Goal: Task Accomplishment & Management: Manage account settings

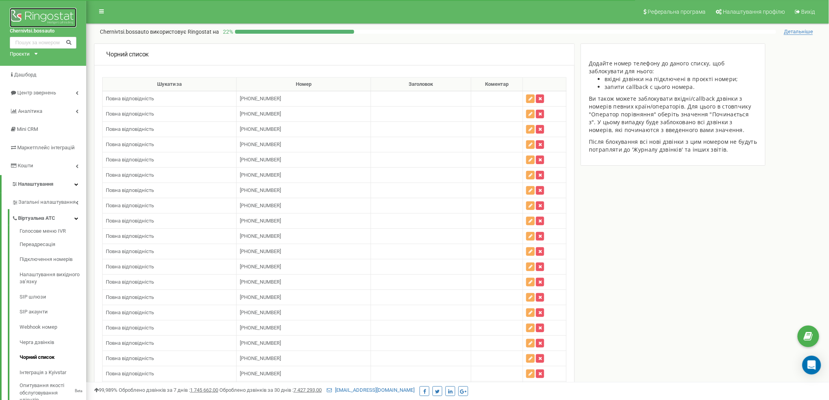
click at [42, 16] on img at bounding box center [43, 18] width 67 height 20
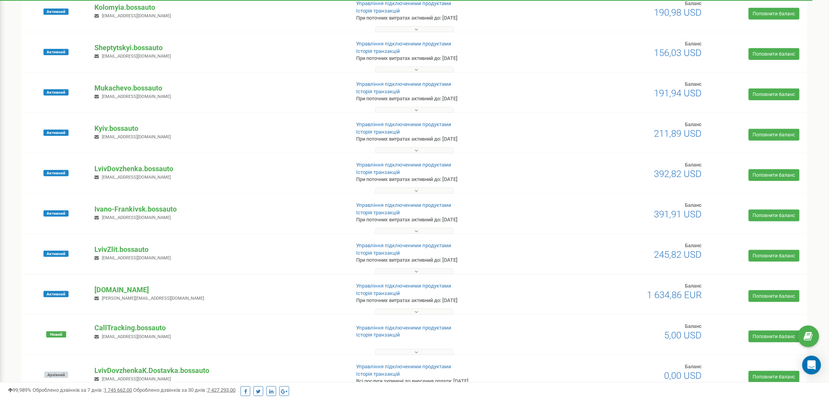
scroll to position [217, 0]
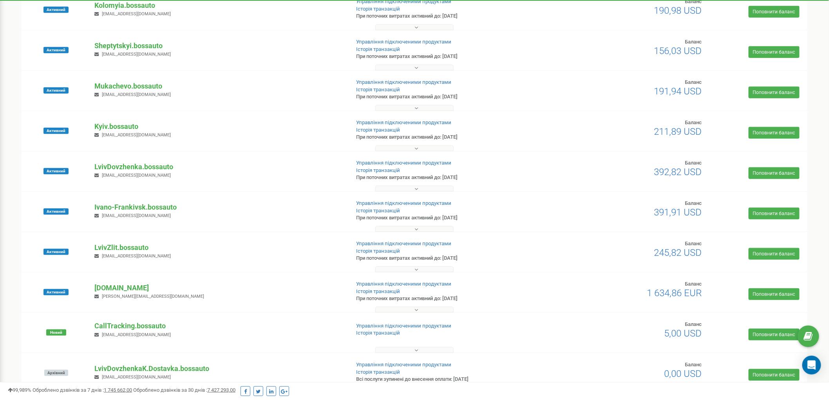
click at [416, 314] on div "Новий CallTracking.bossauto stefanyuk0501@gmail.com Управління підключеними про…" at bounding box center [415, 333] width 786 height 40
click at [414, 310] on icon at bounding box center [416, 309] width 4 height 5
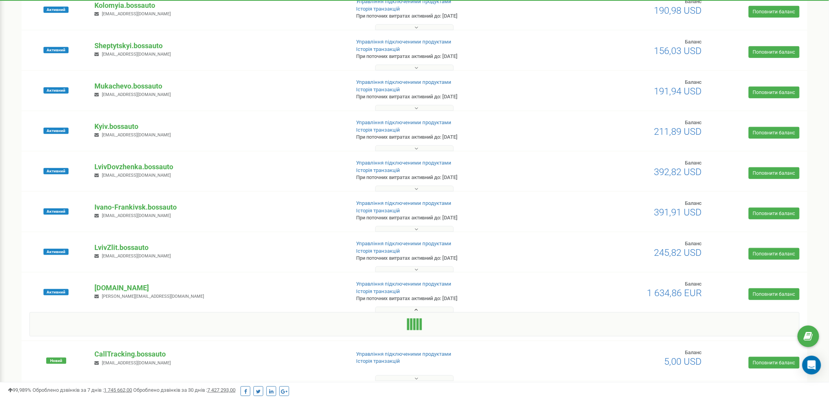
click at [414, 310] on button at bounding box center [414, 310] width 78 height 6
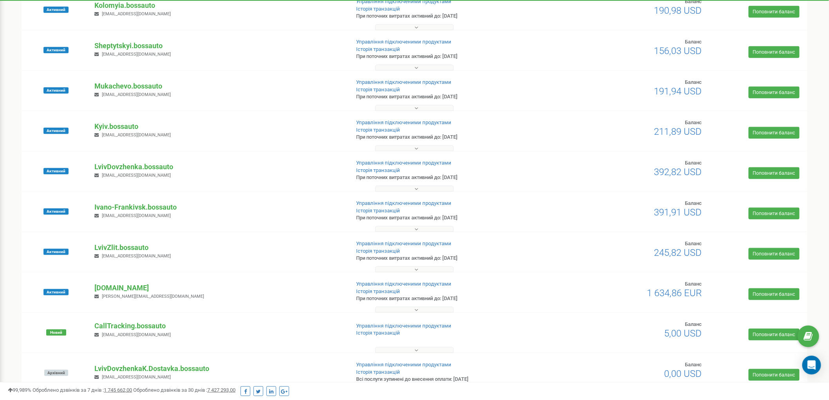
click at [432, 267] on button at bounding box center [414, 269] width 78 height 6
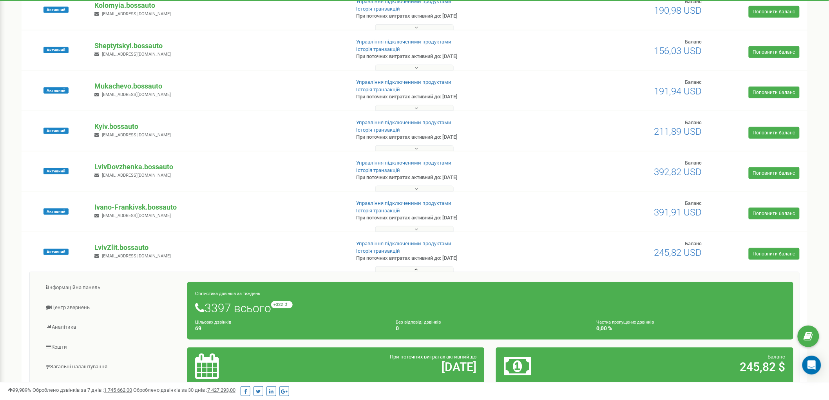
click at [431, 269] on button at bounding box center [414, 269] width 78 height 6
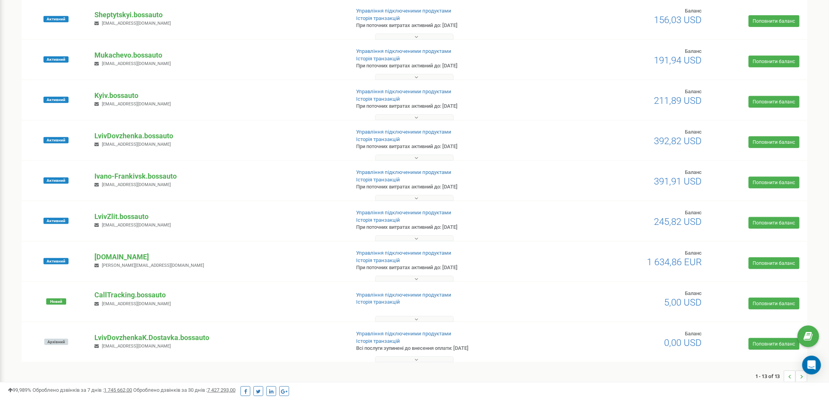
scroll to position [254, 0]
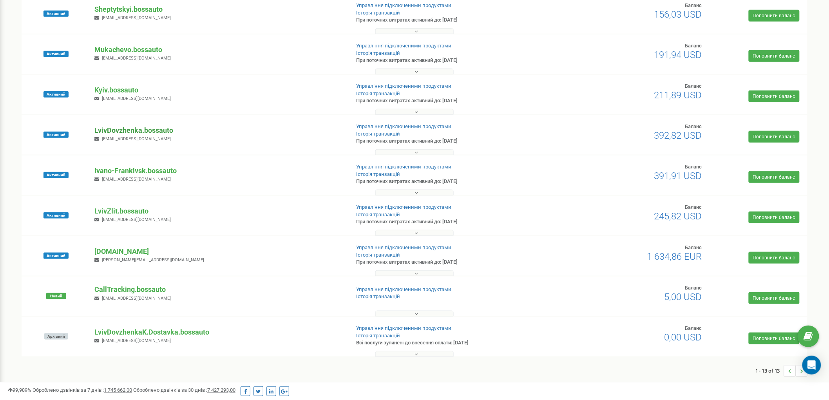
click at [145, 130] on p "LvivDovzhenka.bossauto" at bounding box center [218, 130] width 249 height 10
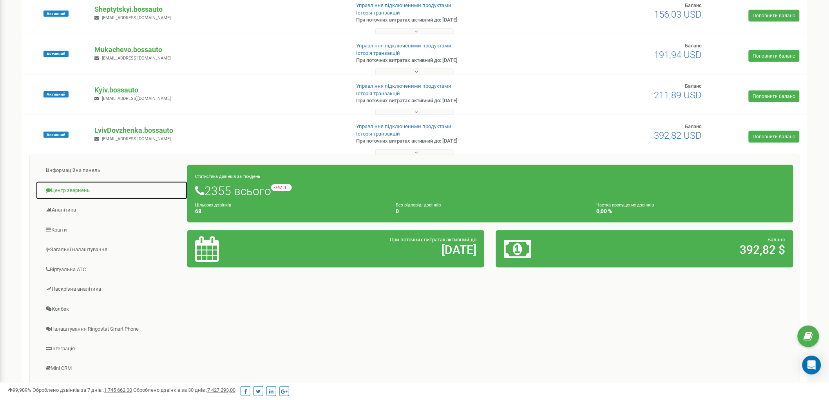
click at [97, 189] on link "Центр звернень" at bounding box center [112, 190] width 152 height 19
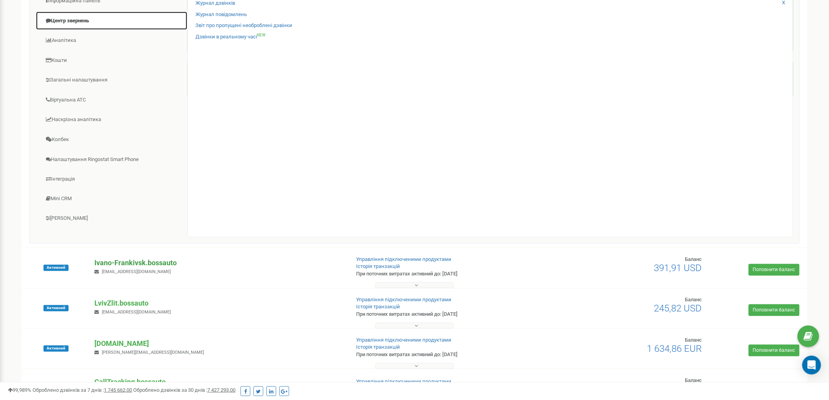
scroll to position [298, 0]
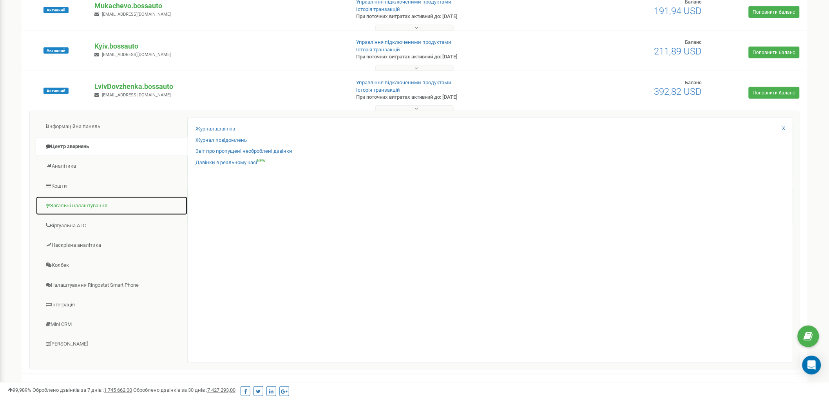
click at [83, 201] on link "Загальні налаштування" at bounding box center [112, 205] width 152 height 19
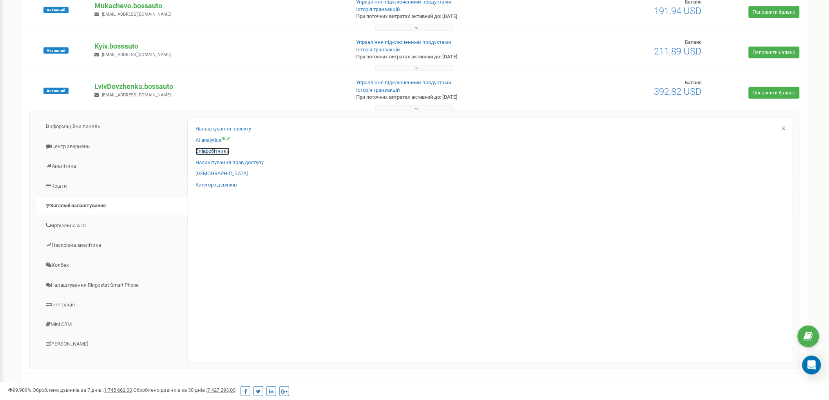
click at [227, 151] on link "Співробітники" at bounding box center [212, 151] width 34 height 7
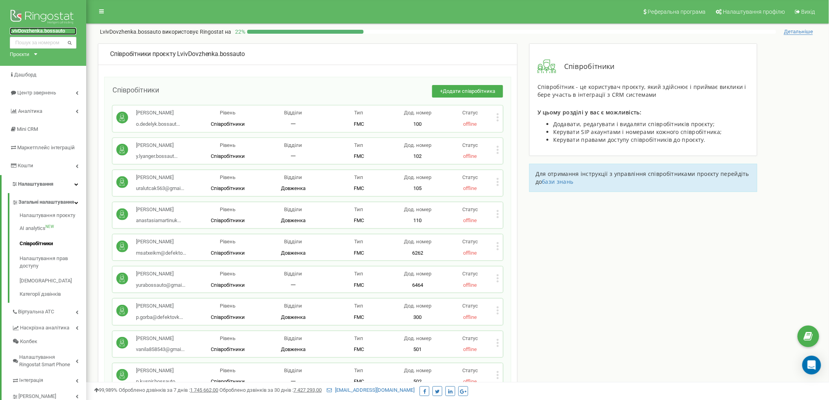
click at [39, 30] on link "LvivDovzhenka.bossauto" at bounding box center [43, 30] width 67 height 7
click at [43, 12] on img at bounding box center [43, 18] width 67 height 20
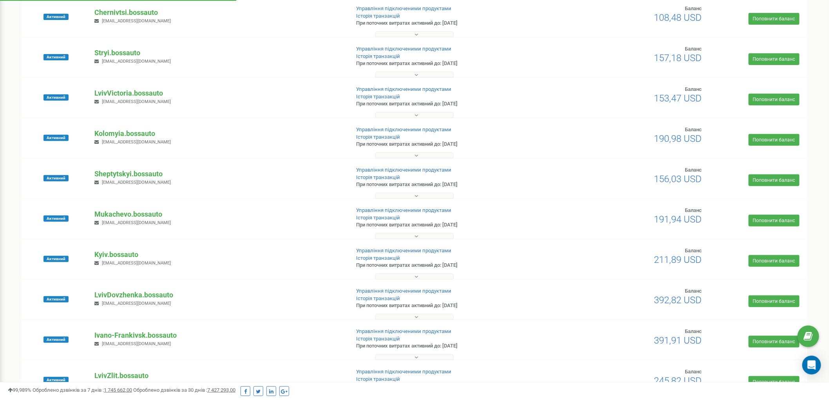
scroll to position [80, 0]
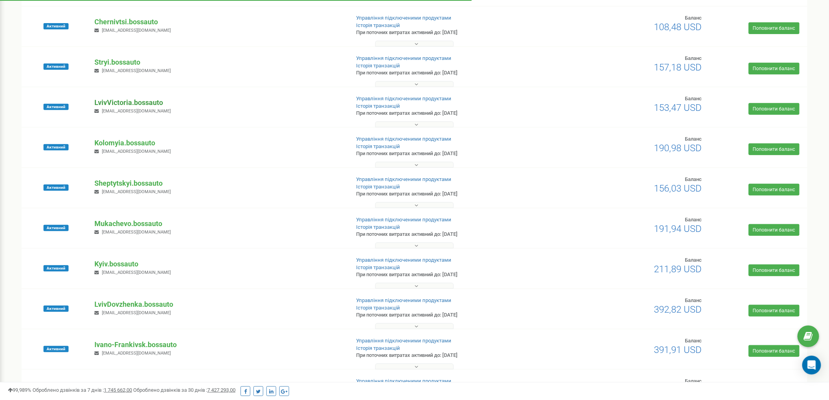
click at [128, 105] on p "LvivVictoria.bossauto" at bounding box center [218, 103] width 249 height 10
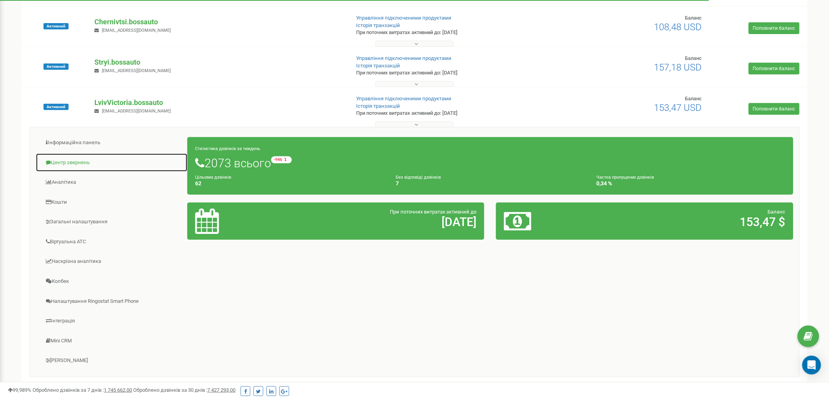
click at [68, 163] on link "Центр звернень" at bounding box center [112, 162] width 152 height 19
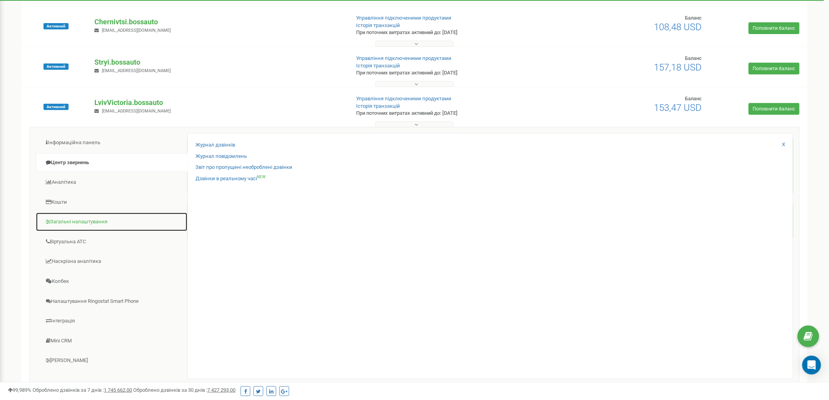
click at [72, 225] on link "Загальні налаштування" at bounding box center [112, 221] width 152 height 19
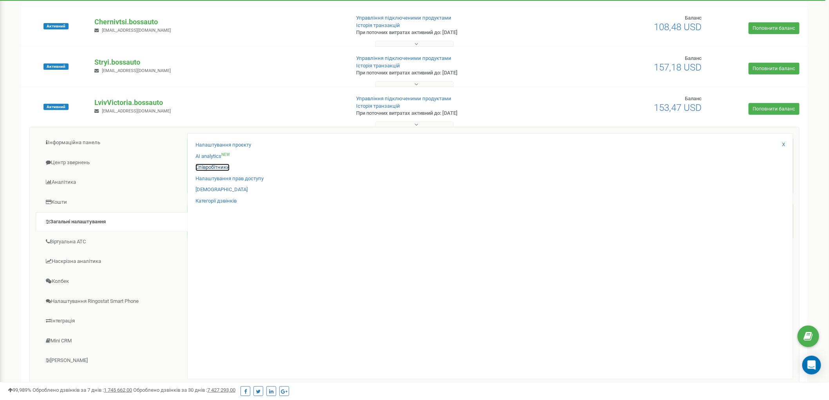
click at [212, 164] on link "Співробітники" at bounding box center [212, 167] width 34 height 7
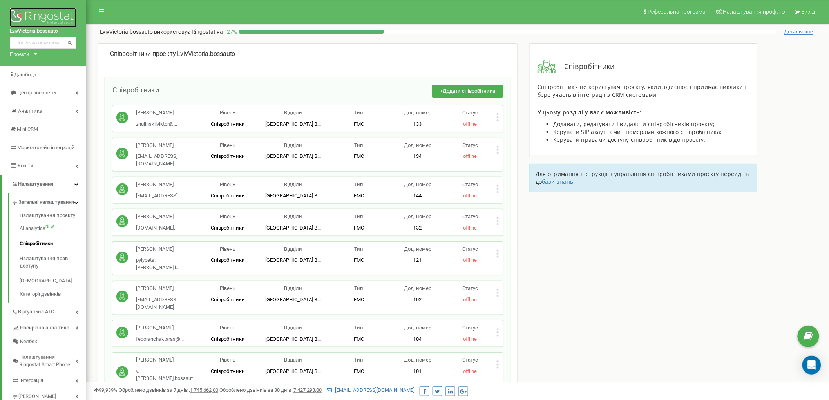
click at [55, 14] on img at bounding box center [43, 18] width 67 height 20
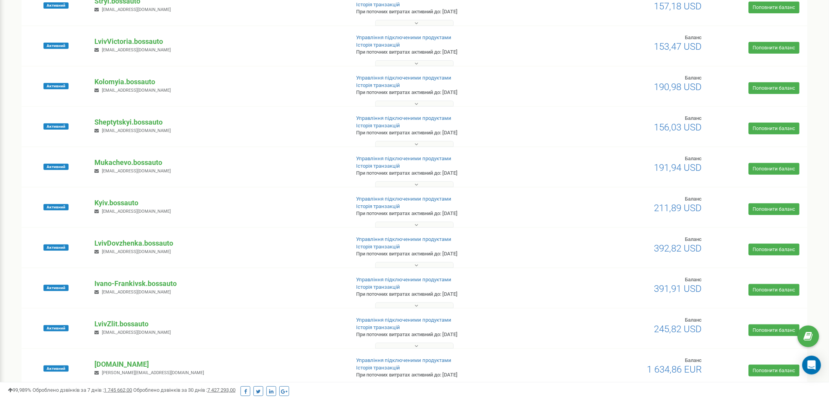
scroll to position [217, 0]
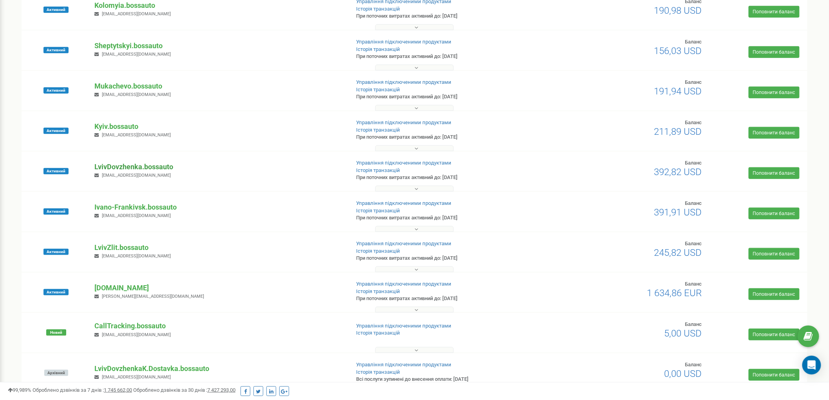
click at [141, 166] on p "LvivDovzhenka.bossauto" at bounding box center [218, 167] width 249 height 10
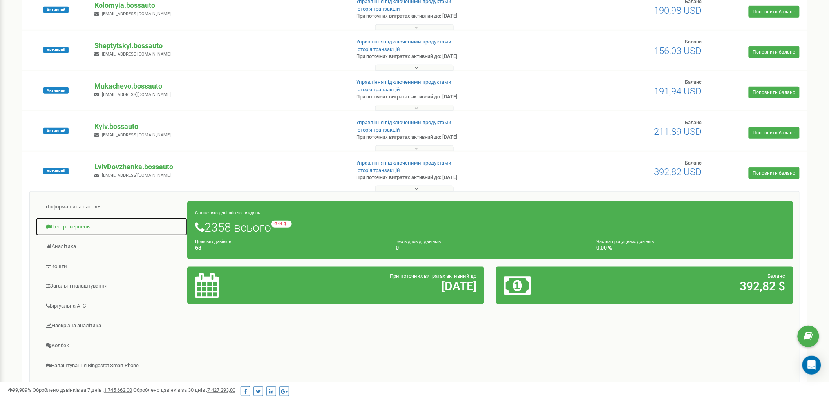
click at [79, 226] on link "Центр звернень" at bounding box center [112, 226] width 152 height 19
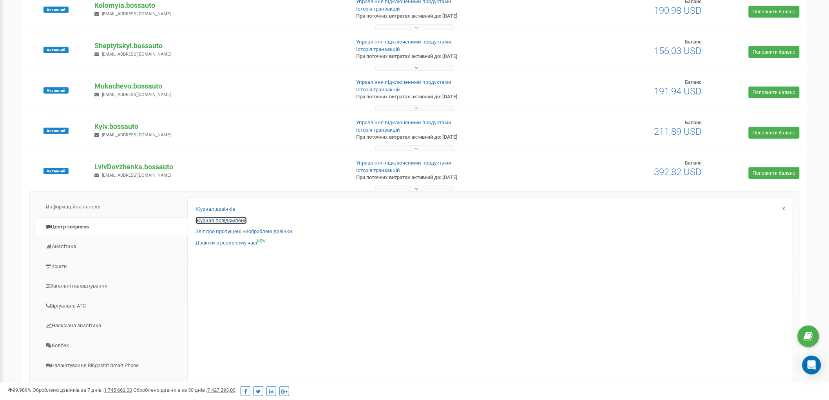
click at [235, 223] on link "Журнал повідомлень" at bounding box center [220, 220] width 51 height 7
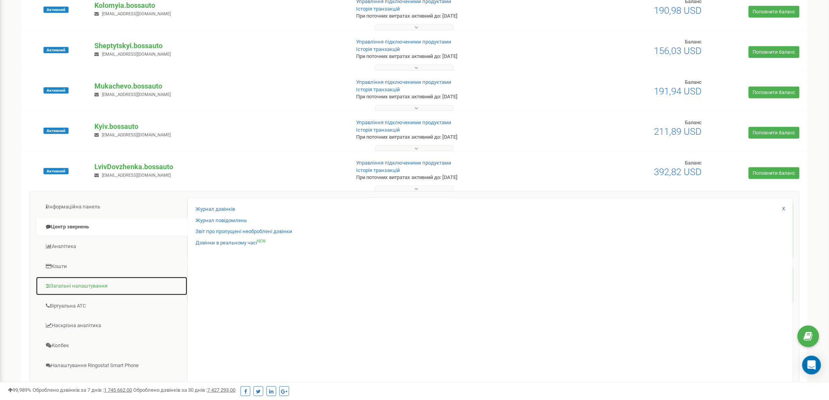
click at [106, 285] on link "Загальні налаштування" at bounding box center [112, 286] width 152 height 19
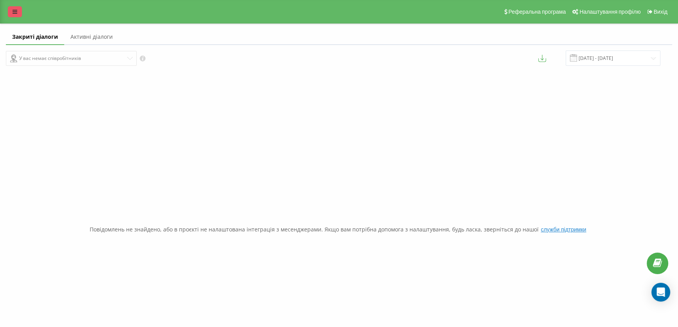
click at [15, 8] on link at bounding box center [15, 11] width 14 height 11
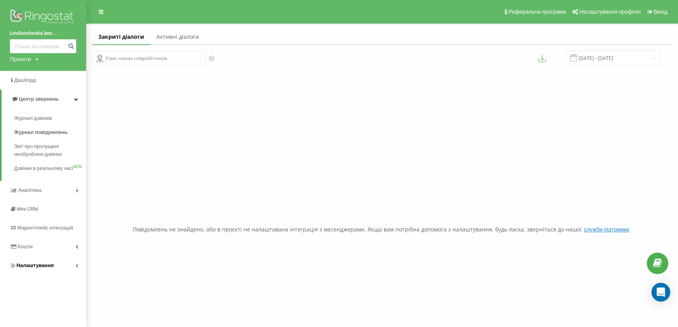
click at [77, 268] on icon at bounding box center [77, 266] width 3 height 4
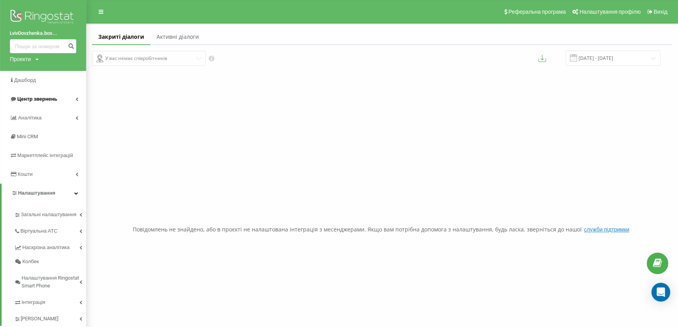
click at [33, 102] on span "Центр звернень" at bounding box center [37, 99] width 40 height 6
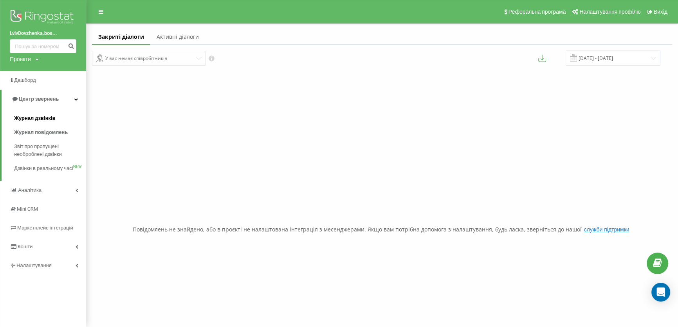
click at [43, 119] on span "Журнал дзвінків" at bounding box center [35, 118] width 42 height 8
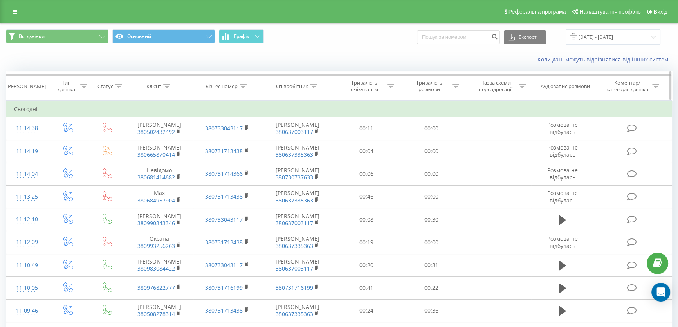
click at [245, 84] on icon at bounding box center [243, 86] width 7 height 4
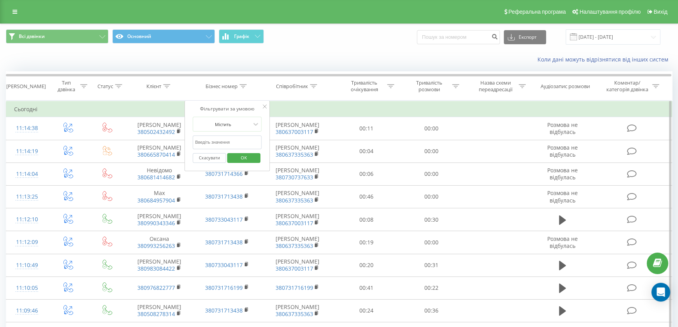
paste input "963704093"
type input "963704093"
click at [250, 159] on span "OK" at bounding box center [244, 158] width 22 height 12
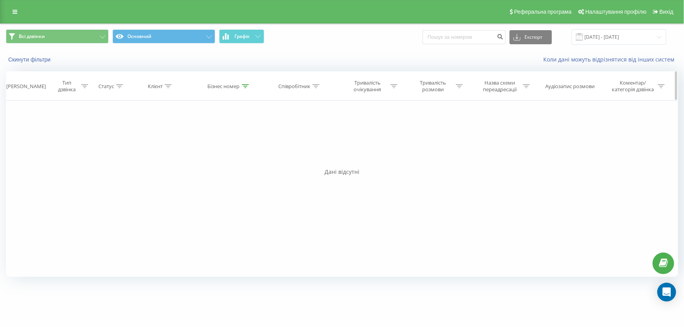
click at [244, 83] on div at bounding box center [245, 86] width 7 height 7
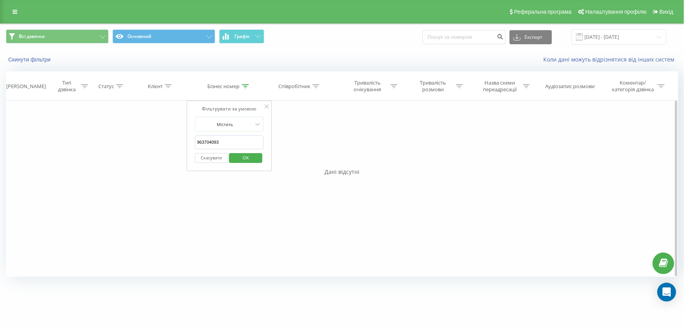
drag, startPoint x: 235, startPoint y: 137, endPoint x: 183, endPoint y: 139, distance: 51.7
click at [183, 139] on div "Фільтрувати за умовою Дорівнює Введіть значення Скасувати OK Фільтрувати за умо…" at bounding box center [342, 189] width 672 height 176
click at [249, 159] on span "OK" at bounding box center [246, 158] width 22 height 12
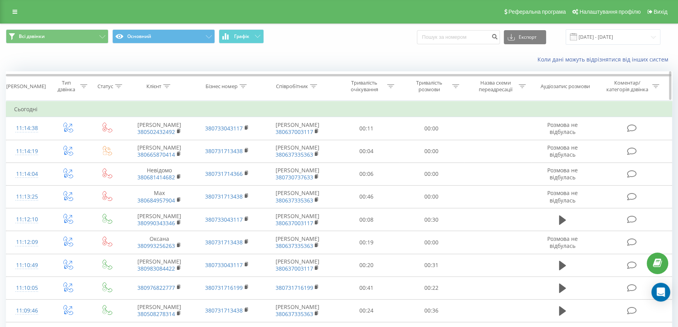
click at [315, 85] on icon at bounding box center [313, 86] width 7 height 4
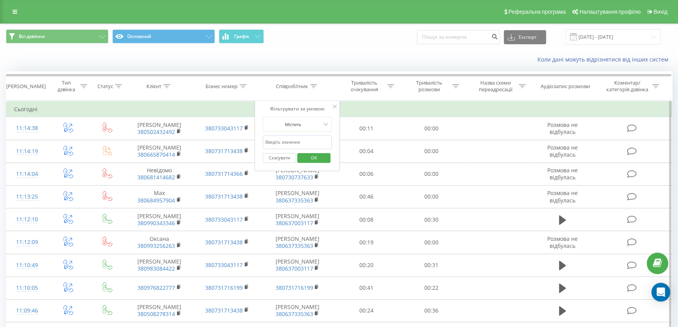
click at [288, 140] on input "text" at bounding box center [297, 143] width 69 height 14
paste input "963704093"
type input "963704093"
click at [317, 153] on span "OK" at bounding box center [314, 158] width 22 height 12
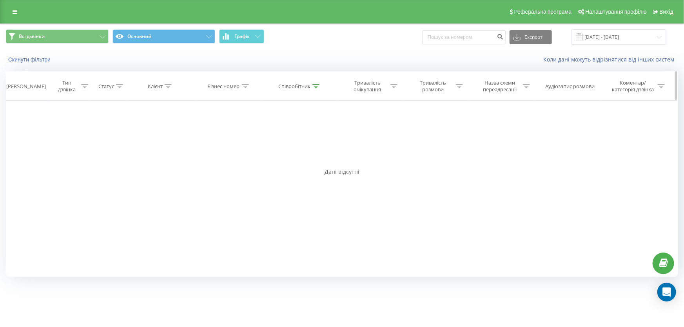
click at [316, 83] on div at bounding box center [315, 86] width 7 height 7
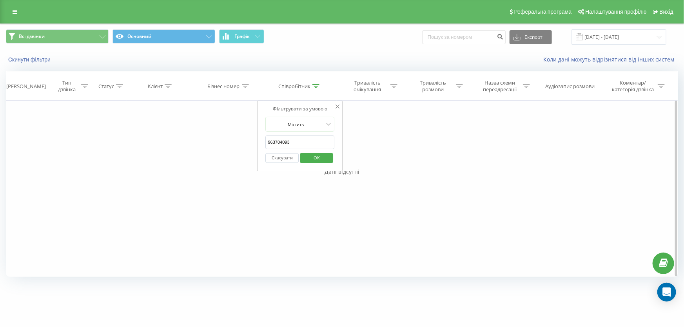
drag, startPoint x: 296, startPoint y: 141, endPoint x: 241, endPoint y: 131, distance: 55.9
click at [251, 133] on div "Фільтрувати за умовою Дорівнює Введіть значення Скасувати OK Фільтрувати за умо…" at bounding box center [342, 189] width 672 height 176
click at [309, 154] on span "OK" at bounding box center [317, 158] width 22 height 12
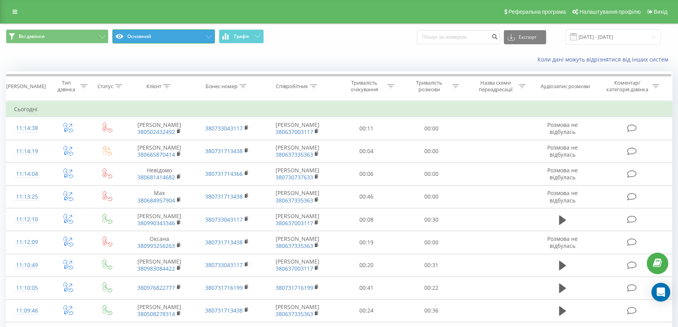
click at [211, 40] on button "Основний" at bounding box center [163, 36] width 103 height 14
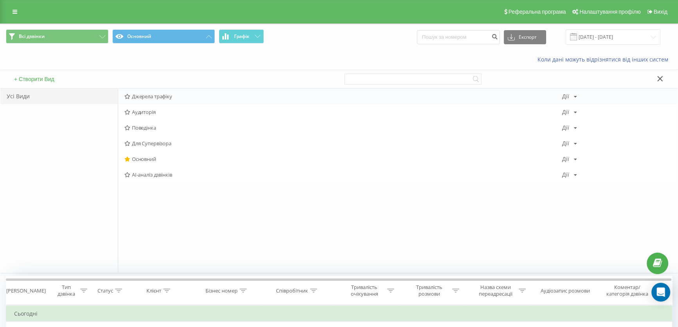
click at [156, 98] on span "Джерела трафіку" at bounding box center [344, 96] width 438 height 5
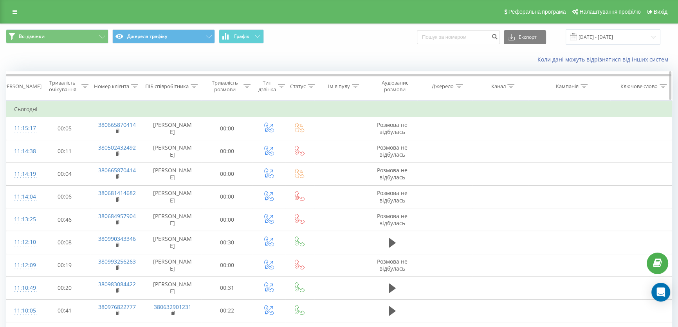
click at [355, 85] on icon at bounding box center [355, 86] width 7 height 4
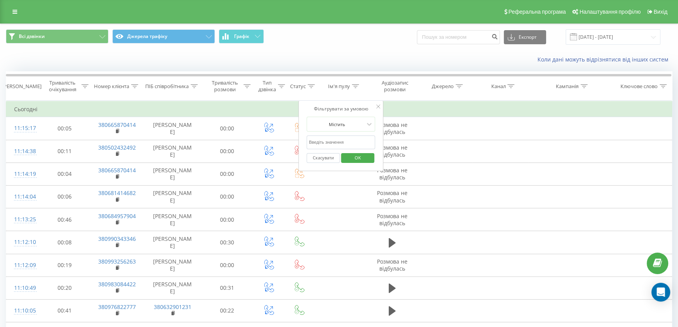
click at [386, 47] on div "Всі дзвінки Джерела трафіку Графік Експорт .csv .xls .xlsx 23.08.2025 - 23.09.2…" at bounding box center [339, 37] width 678 height 26
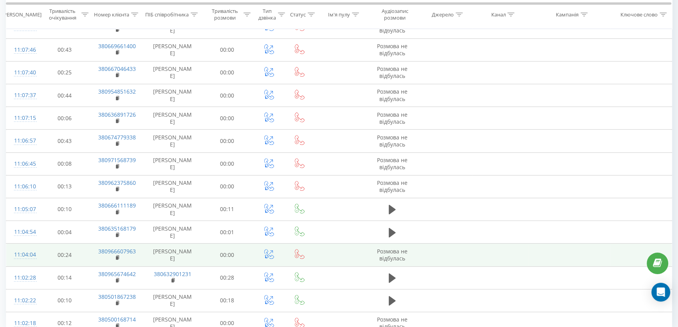
scroll to position [414, 0]
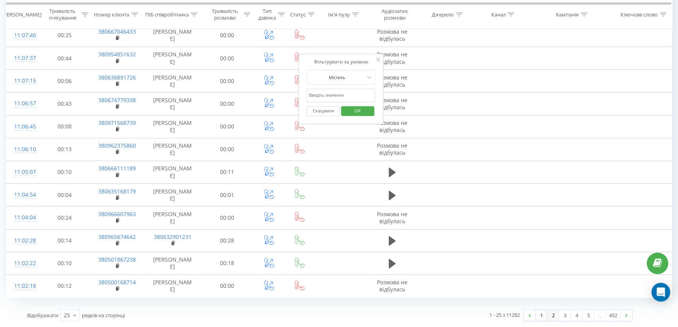
click at [555, 317] on link "2" at bounding box center [554, 315] width 12 height 11
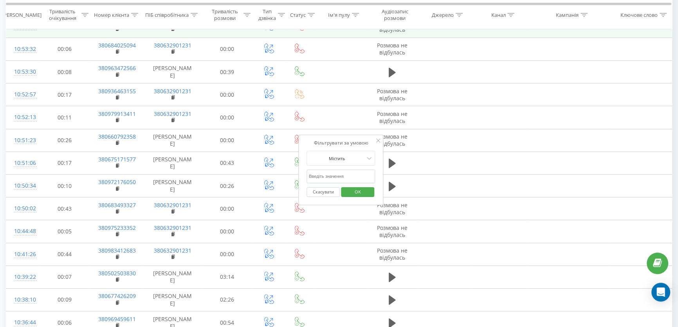
scroll to position [227, 0]
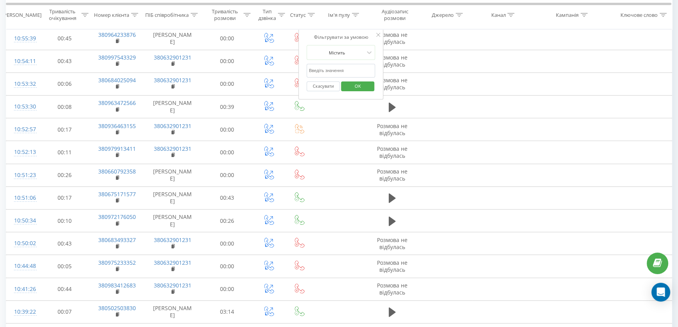
click at [380, 35] on icon at bounding box center [379, 35] width 4 height 4
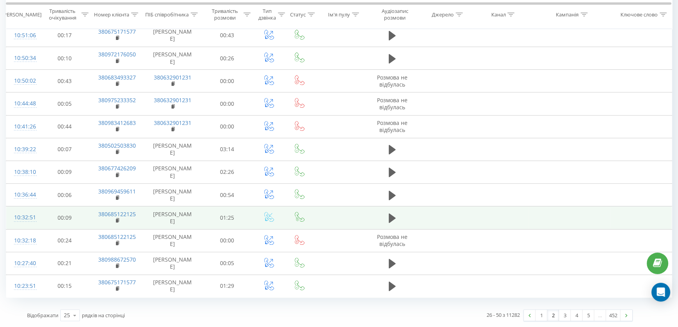
scroll to position [440, 0]
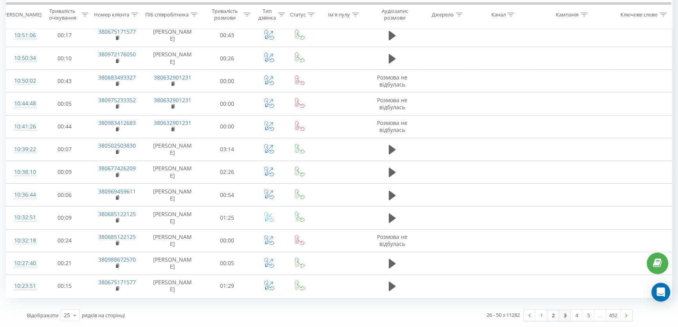
click at [563, 318] on link "3" at bounding box center [565, 315] width 12 height 11
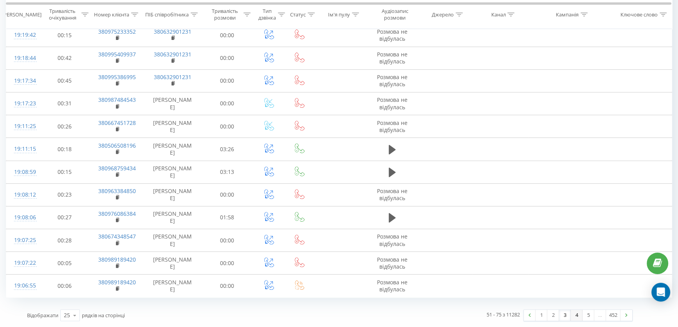
click at [576, 317] on link "4" at bounding box center [577, 315] width 12 height 11
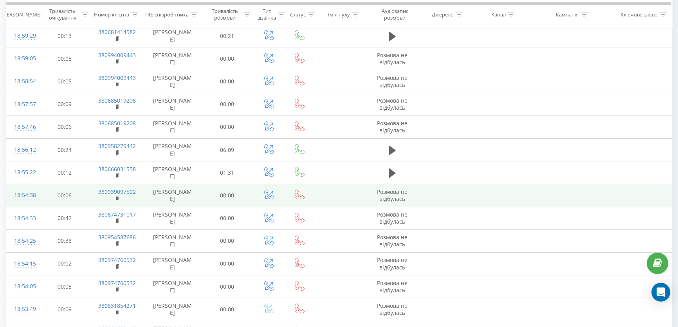
scroll to position [440, 0]
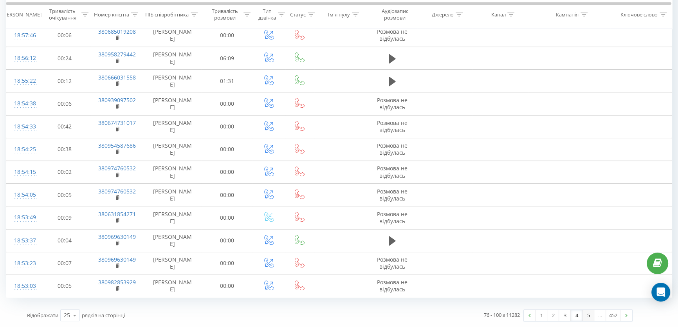
click at [585, 317] on link "5" at bounding box center [589, 315] width 12 height 11
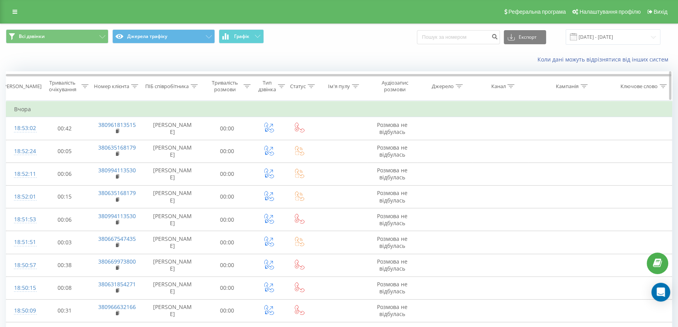
click at [355, 87] on icon at bounding box center [355, 86] width 7 height 4
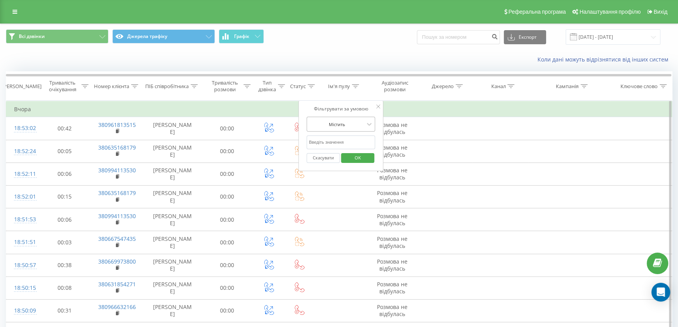
click at [356, 125] on div at bounding box center [337, 124] width 56 height 7
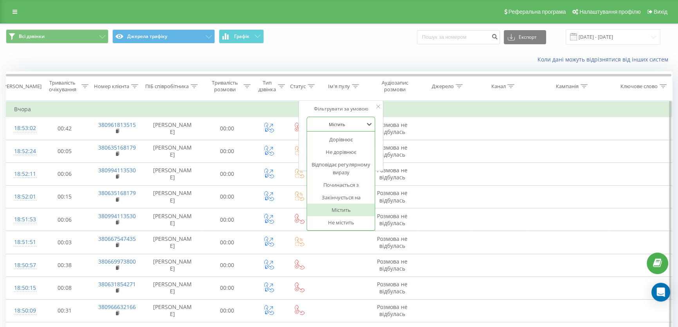
click at [356, 125] on div at bounding box center [337, 124] width 56 height 7
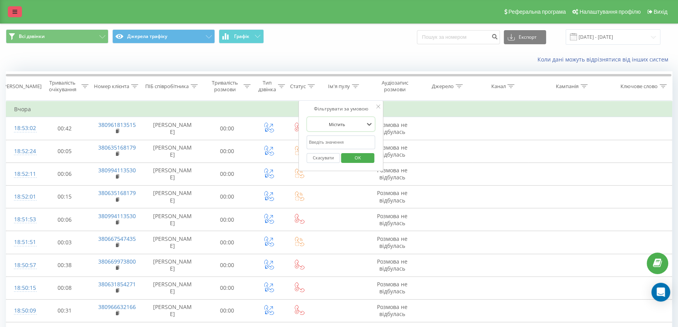
click at [13, 10] on icon at bounding box center [15, 11] width 5 height 5
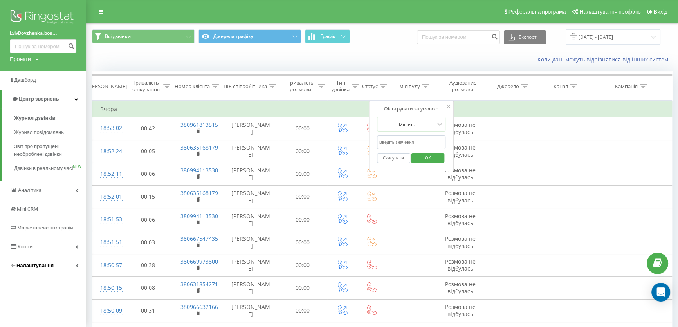
click at [33, 268] on span "Налаштування" at bounding box center [34, 265] width 37 height 6
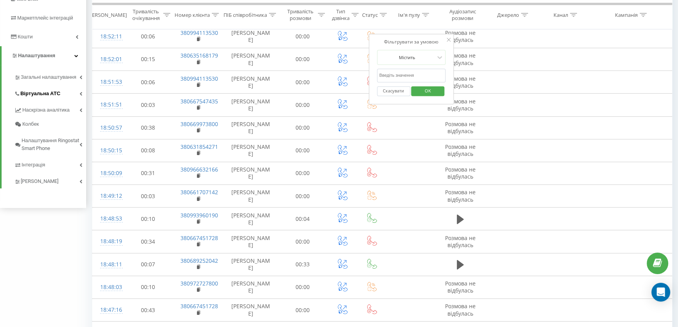
scroll to position [142, 0]
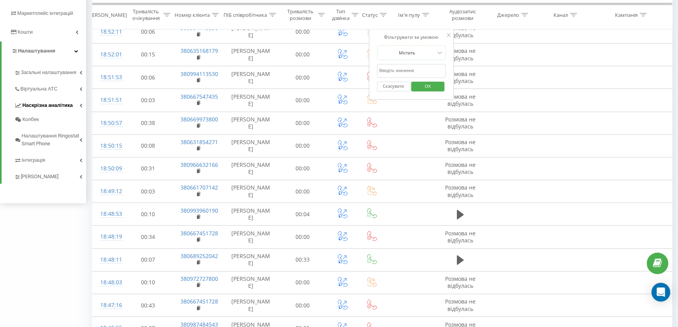
click at [80, 106] on icon at bounding box center [81, 105] width 3 height 4
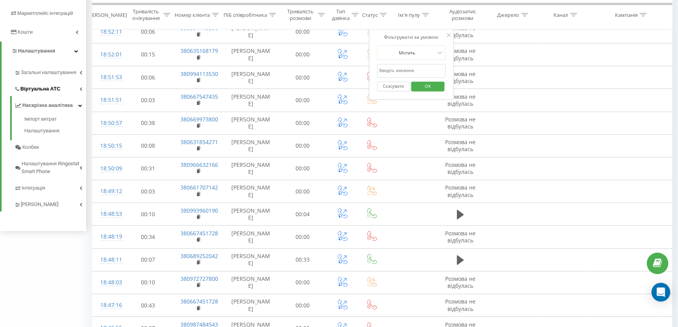
click at [84, 86] on link "Віртуальна АТС" at bounding box center [50, 88] width 72 height 16
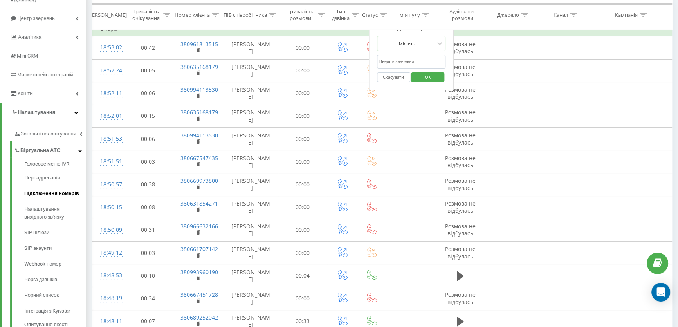
scroll to position [71, 0]
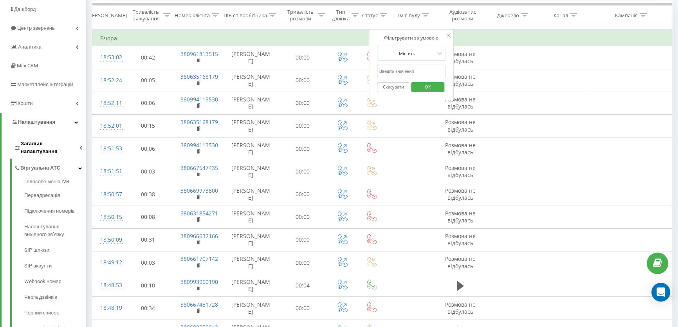
click at [82, 145] on link "Загальні налаштування" at bounding box center [50, 146] width 72 height 24
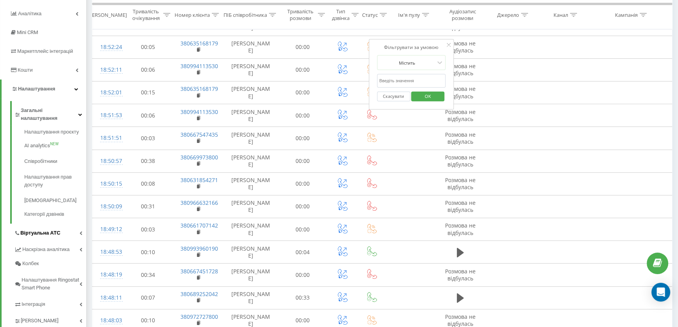
scroll to position [142, 0]
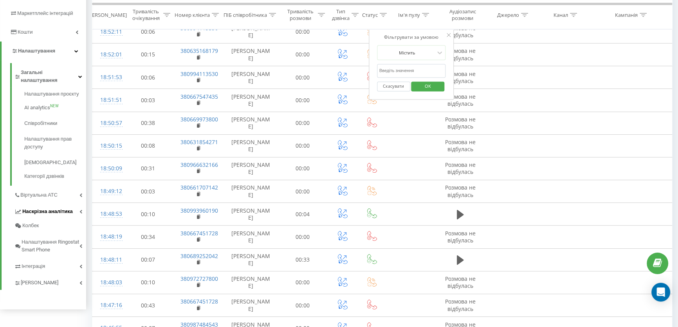
click at [84, 204] on link "Наскрізна аналітика" at bounding box center [50, 210] width 72 height 16
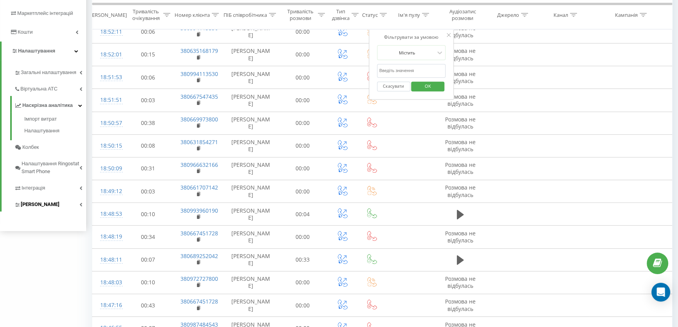
click at [82, 202] on link "Коллтрекінг" at bounding box center [50, 203] width 72 height 16
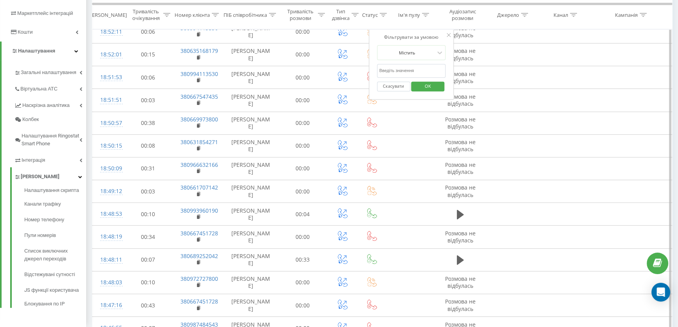
click at [387, 68] on input "text" at bounding box center [411, 71] width 69 height 14
paste input "ОЛХ Замовлення Львів Довженка Д"
click at [439, 83] on button "OK" at bounding box center [428, 86] width 33 height 10
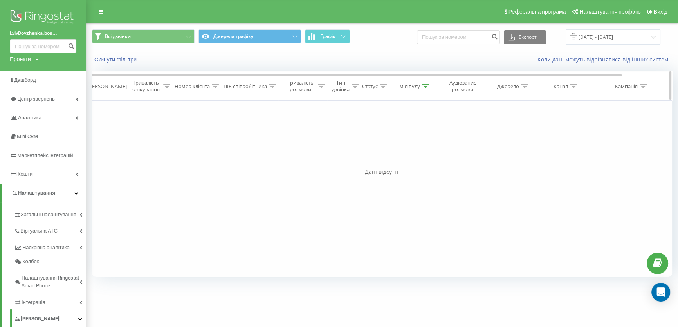
click at [429, 87] on icon at bounding box center [425, 86] width 7 height 4
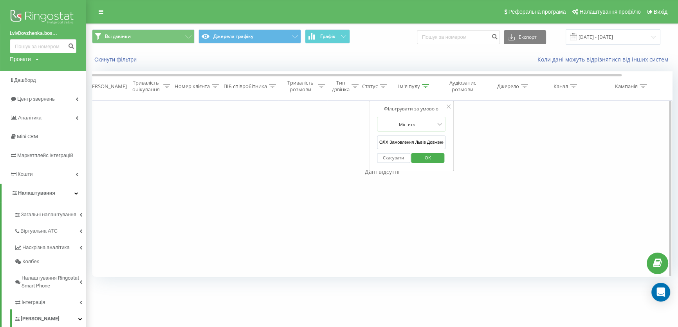
scroll to position [0, 7]
drag, startPoint x: 390, startPoint y: 141, endPoint x: 544, endPoint y: 151, distance: 154.7
click at [544, 151] on div "Фільтрувати за умовою Дорівнює Скасувати OK Фільтрувати за умовою Містить Скасу…" at bounding box center [382, 189] width 581 height 176
type input "ОЛХ"
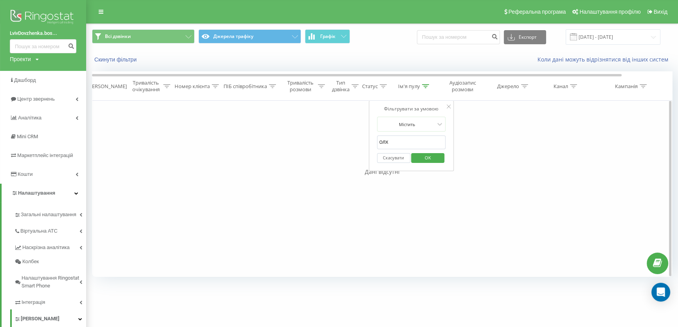
click at [368, 148] on div "Фільтрувати за умовою Дорівнює Скасувати OK Фільтрувати за умовою Містить Скасу…" at bounding box center [382, 189] width 581 height 176
click at [433, 157] on span "OK" at bounding box center [428, 158] width 22 height 12
click at [630, 38] on input "[DATE] - [DATE]" at bounding box center [613, 36] width 95 height 15
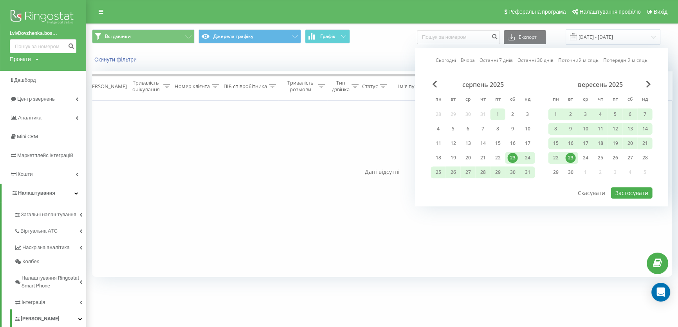
click at [495, 110] on div "1" at bounding box center [498, 114] width 10 height 10
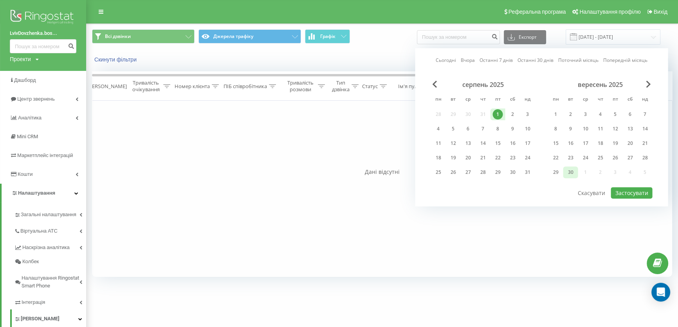
click at [573, 169] on div "30" at bounding box center [571, 172] width 10 height 10
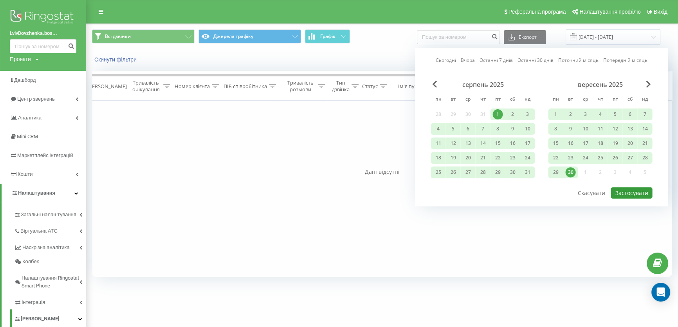
click at [634, 187] on button "Застосувати" at bounding box center [632, 192] width 42 height 11
type input "01.08.2025 - 30.09.2025"
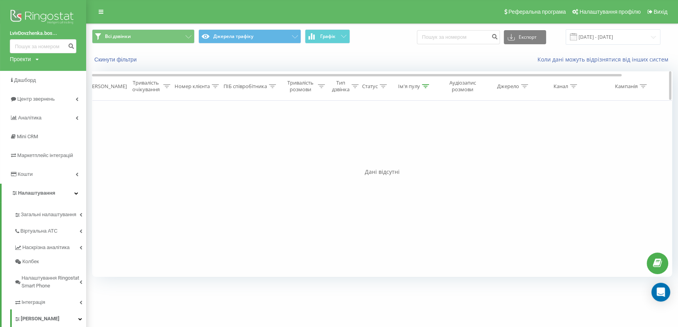
click at [429, 86] on icon at bounding box center [425, 86] width 7 height 4
click at [415, 141] on input "ОЛХ" at bounding box center [411, 143] width 69 height 14
type input "О"
click at [433, 157] on span "OK" at bounding box center [428, 158] width 22 height 12
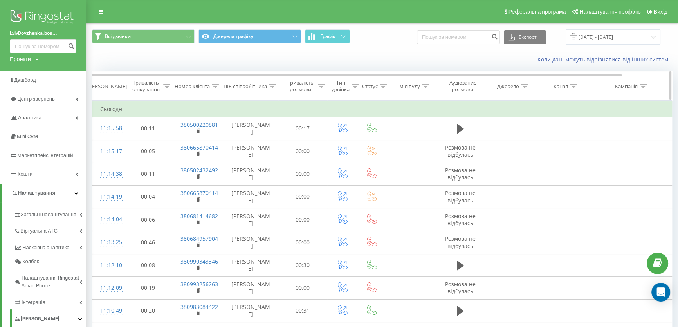
click at [425, 84] on icon at bounding box center [425, 86] width 7 height 4
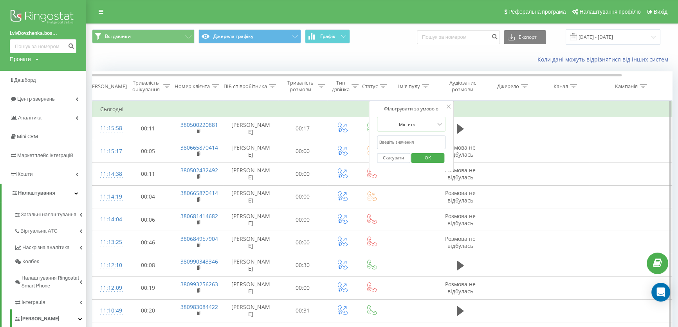
click at [410, 141] on input "text" at bounding box center [411, 143] width 69 height 14
click at [428, 49] on div "Всі дзвінки Джерела трафіку Графік Експорт .csv .xls .xlsx 01.08.2025 - 30.09.2…" at bounding box center [383, 37] width 592 height 26
drag, startPoint x: 395, startPoint y: 40, endPoint x: 368, endPoint y: 53, distance: 30.1
click at [395, 41] on div "Всі дзвінки Джерела трафіку Графік Експорт .csv .xls .xlsx 01.08.2025 - 30.09.2…" at bounding box center [382, 36] width 581 height 15
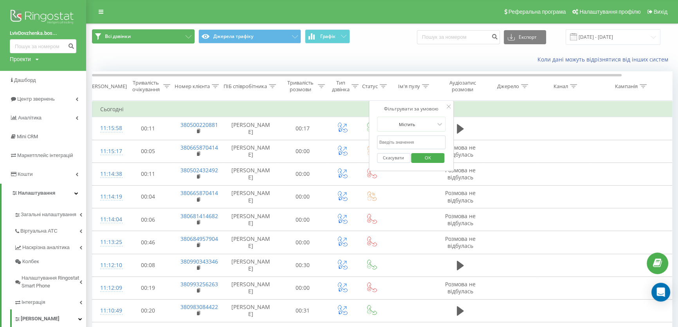
click at [180, 38] on button "Всі дзвінки" at bounding box center [143, 36] width 103 height 14
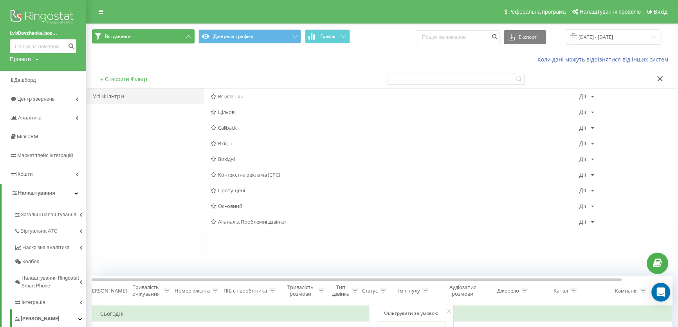
click at [180, 38] on button "Всі дзвінки" at bounding box center [143, 36] width 103 height 14
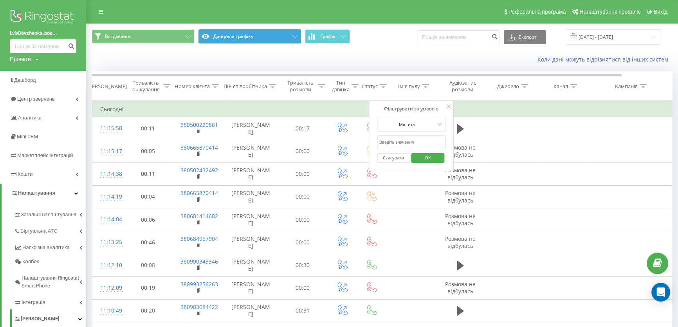
click at [229, 36] on button "Джерела трафіку" at bounding box center [250, 36] width 103 height 14
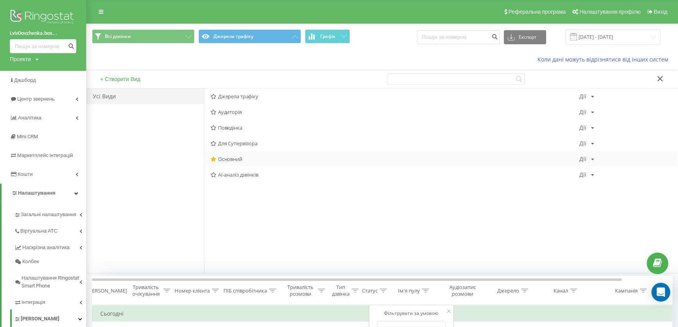
click at [226, 159] on span "Основний" at bounding box center [395, 158] width 369 height 5
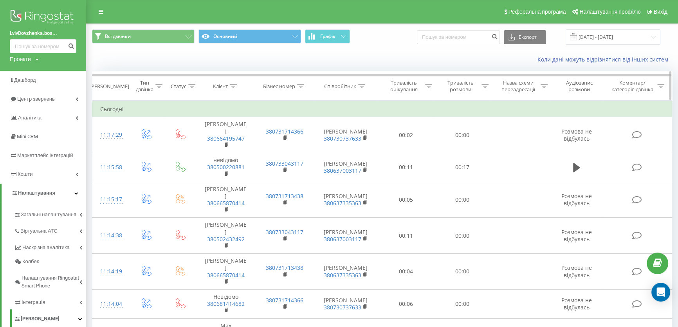
click at [302, 86] on icon at bounding box center [300, 86] width 7 height 4
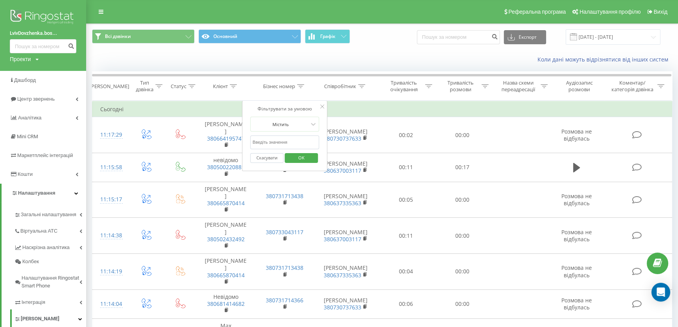
click at [277, 143] on input "text" at bounding box center [284, 143] width 69 height 14
paste input "963704093"
click at [309, 158] on span "OK" at bounding box center [302, 158] width 22 height 12
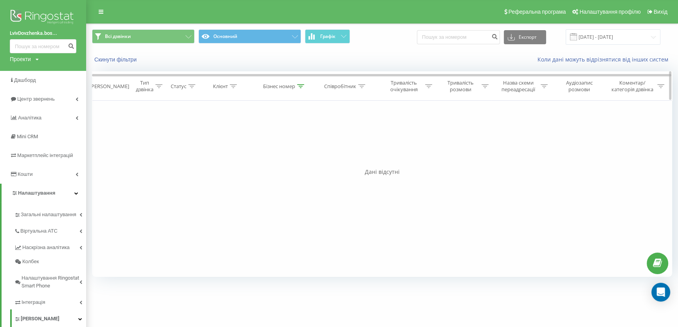
drag, startPoint x: 298, startPoint y: 81, endPoint x: 299, endPoint y: 86, distance: 4.5
click at [299, 82] on th "Бізнес номер" at bounding box center [284, 86] width 59 height 29
click at [299, 86] on icon at bounding box center [300, 86] width 7 height 4
drag, startPoint x: 284, startPoint y: 141, endPoint x: 239, endPoint y: 141, distance: 45.4
click at [239, 141] on div "Фільтрувати за умовою Дорівнює Введіть значення Скасувати OK Фільтрувати за умо…" at bounding box center [382, 189] width 581 height 176
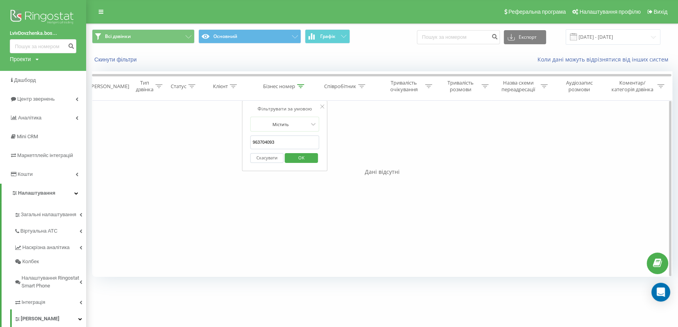
paste input "75899219"
click at [309, 156] on span "OK" at bounding box center [302, 158] width 22 height 12
click at [302, 87] on icon at bounding box center [300, 86] width 7 height 4
drag, startPoint x: 277, startPoint y: 141, endPoint x: 236, endPoint y: 147, distance: 41.8
click at [236, 147] on div "Фільтрувати за умовою Дорівнює Введіть значення Скасувати OK Фільтрувати за умо…" at bounding box center [382, 189] width 581 height 176
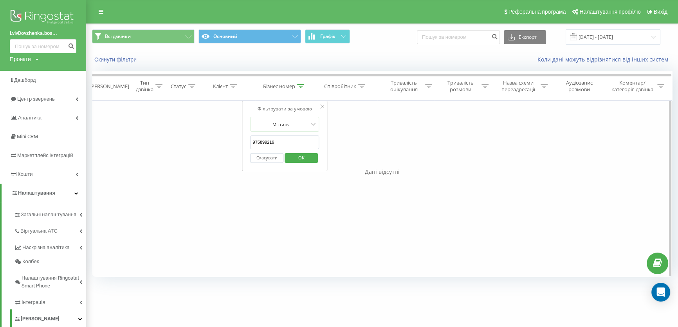
paste input "73171619"
type input "731716199"
click at [301, 157] on span "OK" at bounding box center [302, 158] width 22 height 12
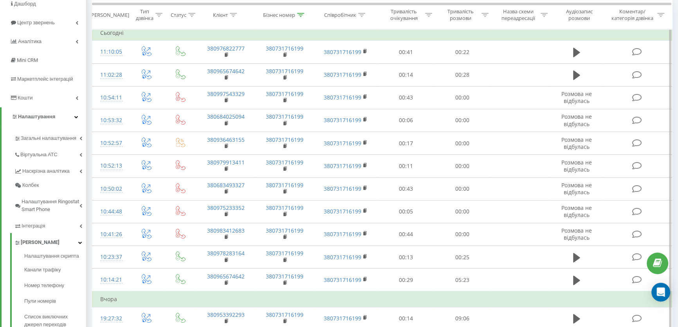
scroll to position [47, 0]
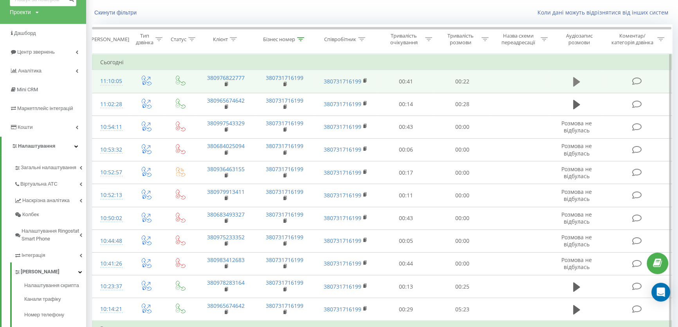
click at [572, 76] on button at bounding box center [577, 82] width 12 height 12
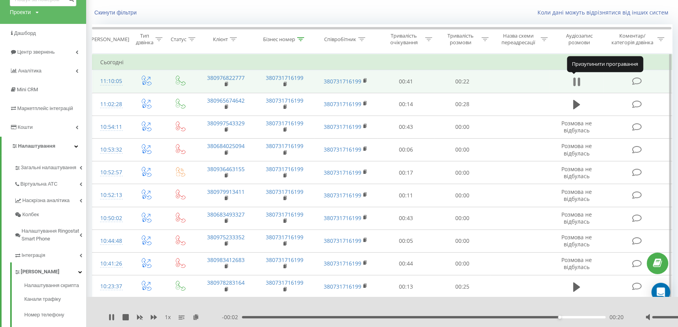
click at [577, 77] on icon at bounding box center [577, 81] width 7 height 11
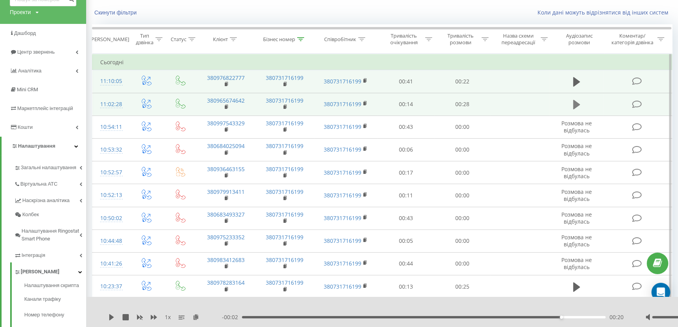
click at [572, 102] on button at bounding box center [577, 105] width 12 height 12
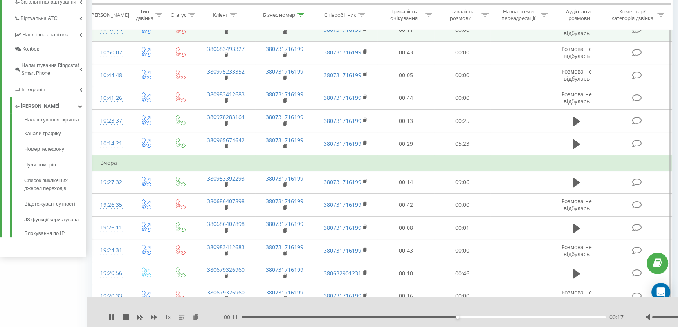
scroll to position [213, 0]
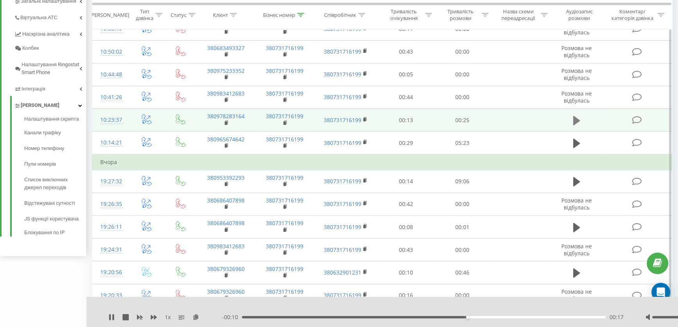
click at [578, 118] on icon at bounding box center [577, 120] width 7 height 9
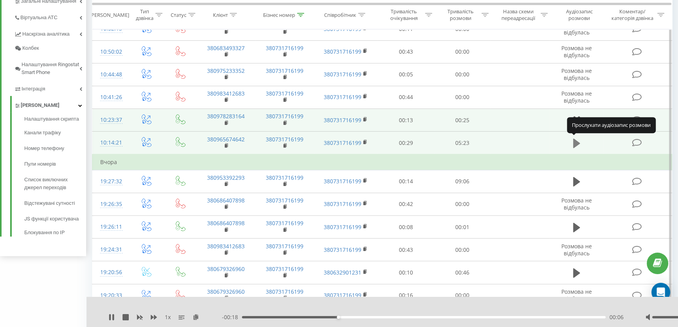
click at [575, 143] on icon at bounding box center [577, 143] width 7 height 9
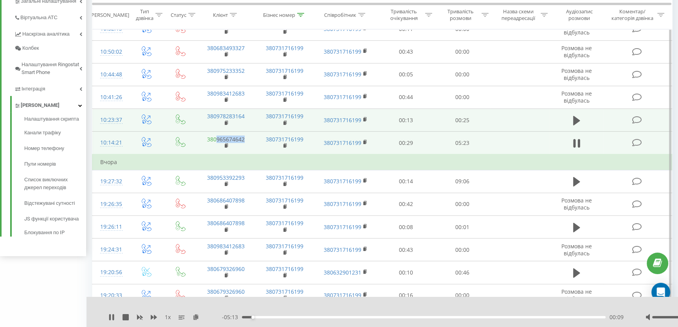
drag, startPoint x: 249, startPoint y: 141, endPoint x: 216, endPoint y: 140, distance: 32.5
click at [216, 140] on td "380965674642" at bounding box center [226, 143] width 59 height 23
copy link "965674642"
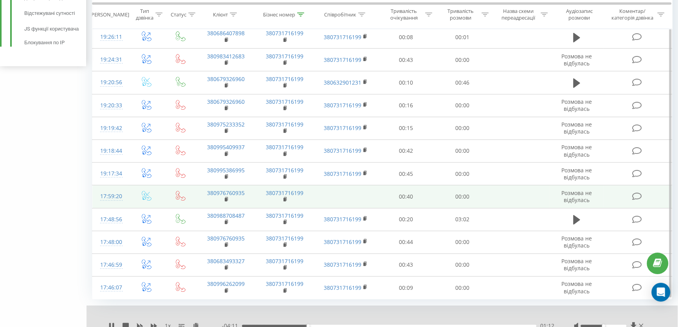
scroll to position [434, 0]
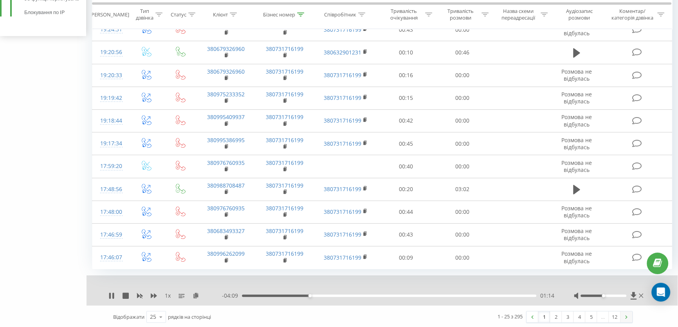
click at [627, 315] on img at bounding box center [627, 317] width 2 height 4
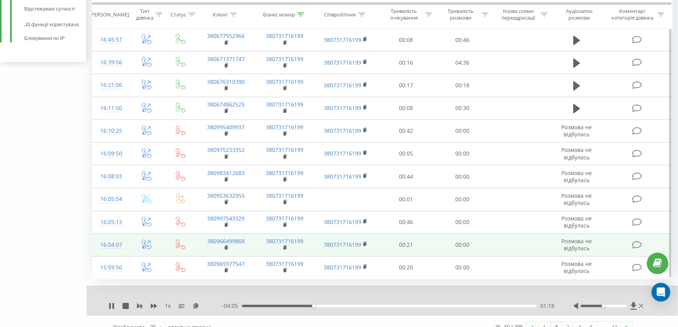
scroll to position [418, 0]
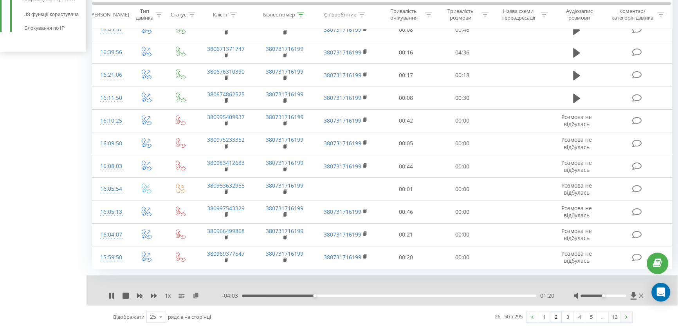
click at [630, 318] on link at bounding box center [627, 316] width 12 height 11
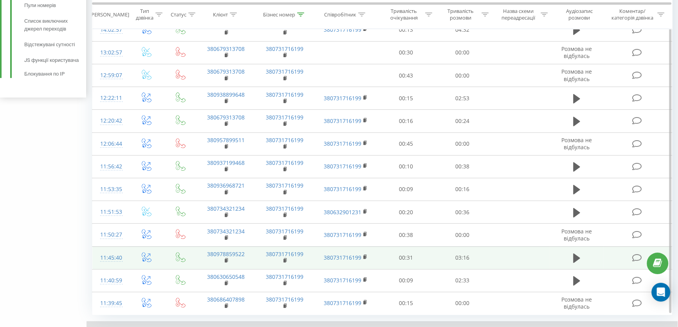
scroll to position [418, 0]
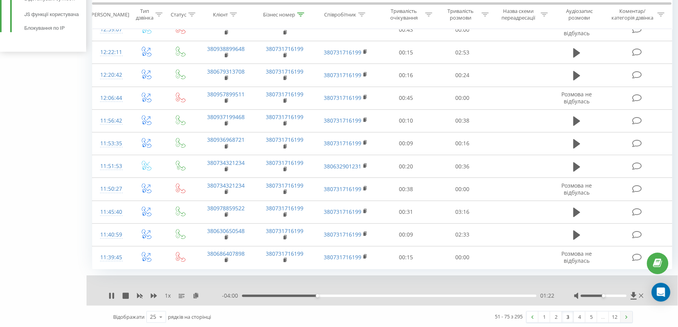
click at [626, 315] on img at bounding box center [627, 317] width 2 height 4
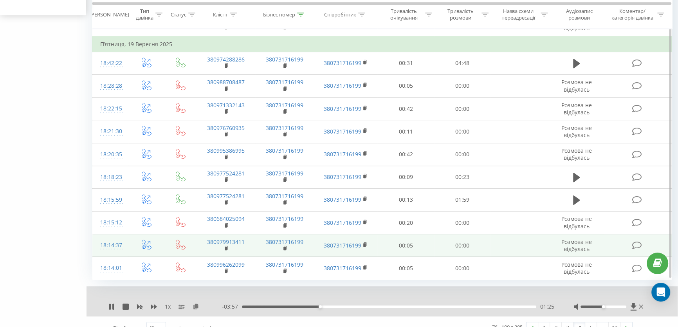
scroll to position [465, 0]
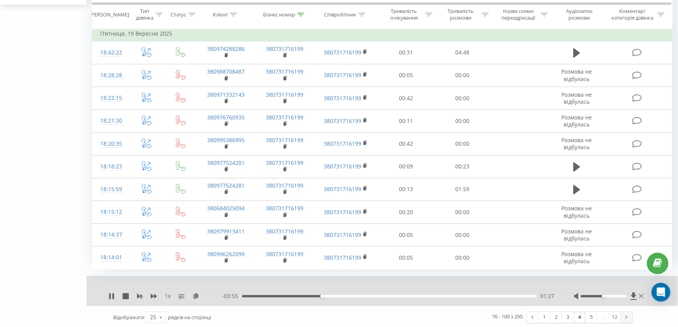
click at [626, 315] on img at bounding box center [627, 317] width 2 height 4
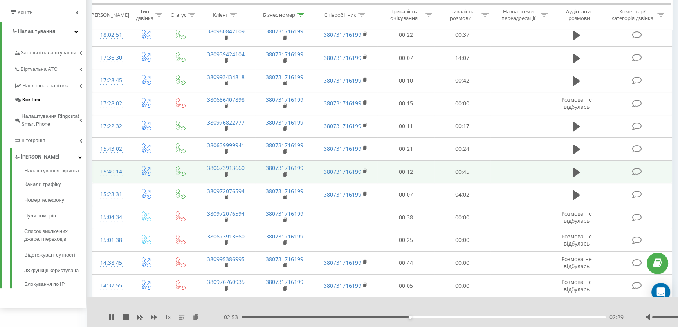
scroll to position [142, 0]
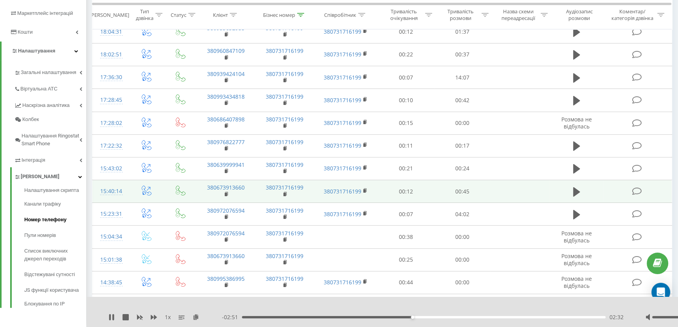
click at [56, 223] on span "Номер телефону" at bounding box center [45, 220] width 42 height 8
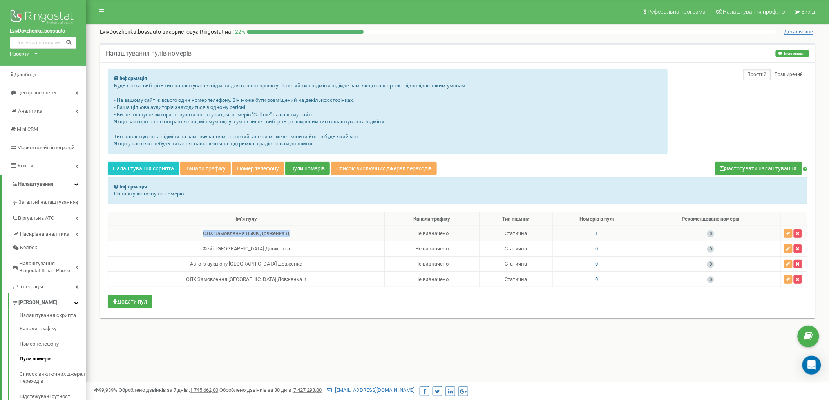
drag, startPoint x: 273, startPoint y: 232, endPoint x: 177, endPoint y: 229, distance: 96.0
click at [177, 229] on td "ОЛХ Замовлення Львів Довженка Д" at bounding box center [246, 233] width 277 height 15
copy div "ОЛХ Замовлення Львів Довженка Д"
click at [595, 233] on span "1" at bounding box center [596, 233] width 3 height 6
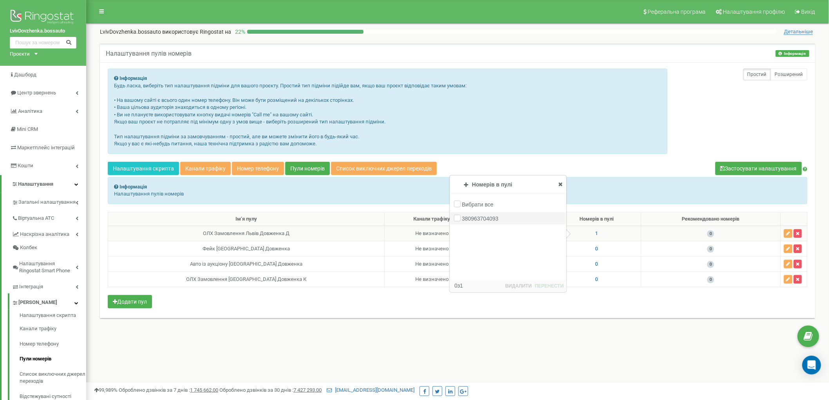
drag, startPoint x: 510, startPoint y: 217, endPoint x: 472, endPoint y: 218, distance: 38.8
click at [472, 218] on div "380963704093" at bounding box center [508, 218] width 116 height 12
copy label "963704093"
click at [734, 116] on div "Інформація Будь ласка, виберіть тип налаштування підміни для вашого проєкту. Пр…" at bounding box center [458, 115] width 700 height 93
click at [576, 331] on div "Налаштування пулів номерів Інформація Інформація Налаштування пулів номерів Інф…" at bounding box center [457, 190] width 731 height 308
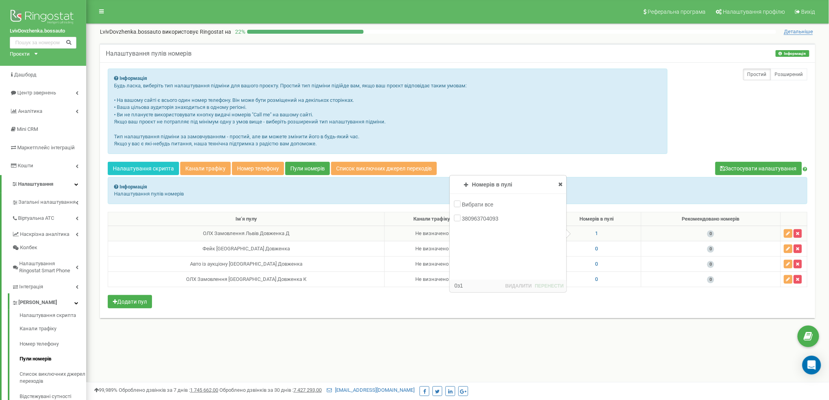
click at [561, 183] on icon at bounding box center [560, 183] width 4 height 5
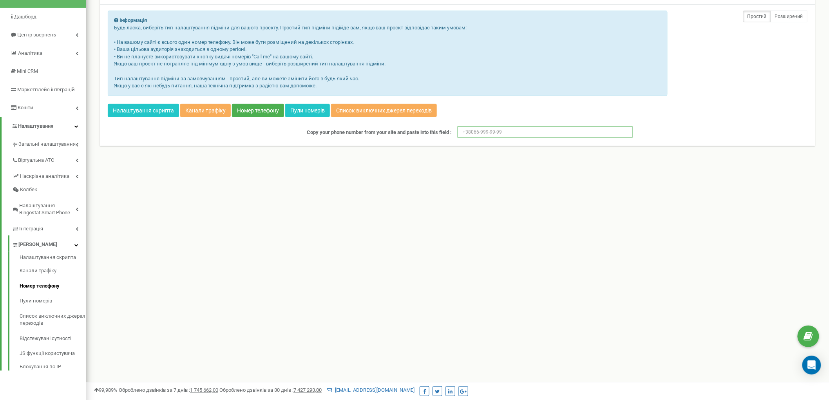
scroll to position [70, 0]
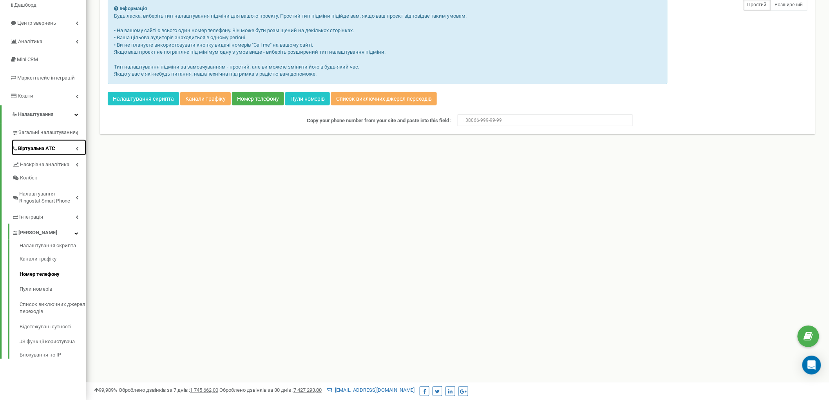
click at [76, 142] on link "Віртуальна АТС" at bounding box center [49, 147] width 74 height 16
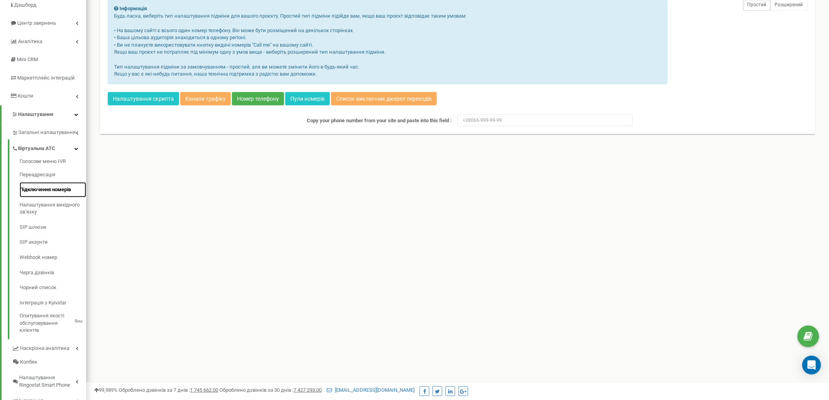
click at [44, 190] on link "Підключення номерів" at bounding box center [53, 189] width 67 height 15
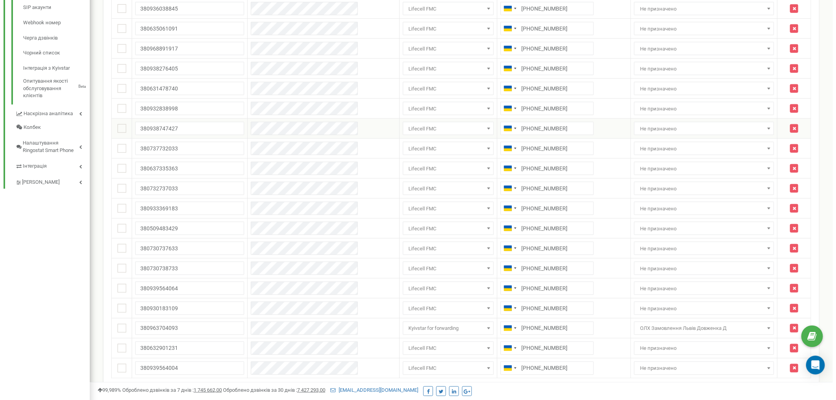
scroll to position [367, 0]
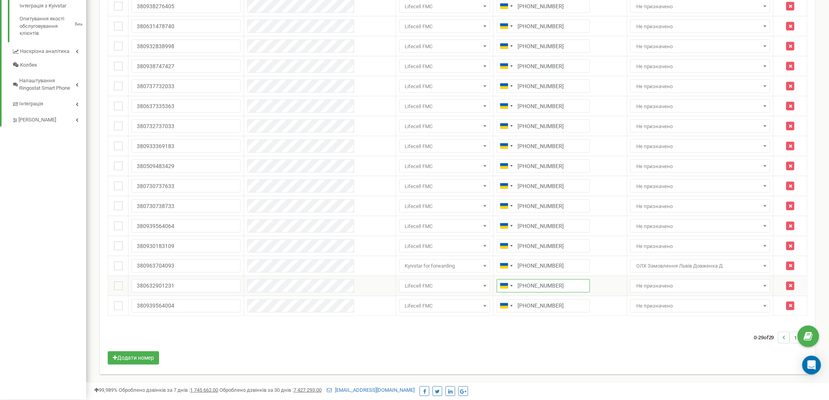
drag, startPoint x: 541, startPoint y: 287, endPoint x: 495, endPoint y: 286, distance: 45.8
click at [497, 286] on input "+380731716199" at bounding box center [543, 285] width 93 height 13
drag, startPoint x: 539, startPoint y: 263, endPoint x: 505, endPoint y: 266, distance: 34.9
click at [505, 266] on input "+380963704093" at bounding box center [543, 265] width 93 height 13
drag, startPoint x: 542, startPoint y: 248, endPoint x: 495, endPoint y: 249, distance: 46.6
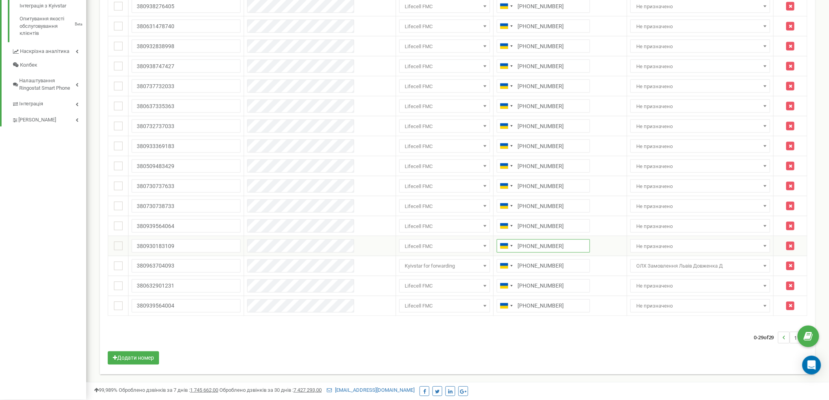
click at [497, 249] on input "+380731711939" at bounding box center [543, 245] width 93 height 13
drag, startPoint x: 526, startPoint y: 224, endPoint x: 496, endPoint y: 223, distance: 29.8
click at [497, 223] on input "+380731715520" at bounding box center [543, 225] width 93 height 13
drag, startPoint x: 528, startPoint y: 205, endPoint x: 495, endPoint y: 204, distance: 32.9
click at [497, 204] on input "+380731715417" at bounding box center [543, 205] width 93 height 13
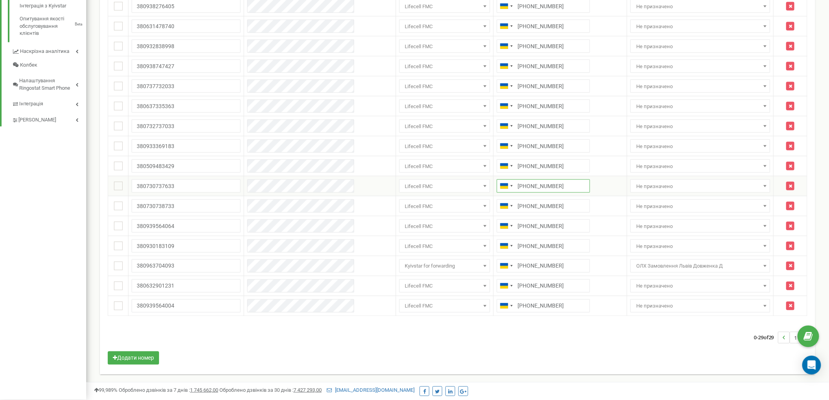
click at [537, 185] on input "+380731714366" at bounding box center [543, 185] width 93 height 13
drag, startPoint x: 537, startPoint y: 185, endPoint x: 496, endPoint y: 188, distance: 41.7
click at [497, 188] on input "+380731714366" at bounding box center [543, 185] width 93 height 13
click at [395, 356] on div "Масові операції У мене немає SIP номерів Налаштування Виберіть налаштування для…" at bounding box center [457, 34] width 711 height 665
click at [789, 285] on icon "button" at bounding box center [791, 286] width 4 height 5
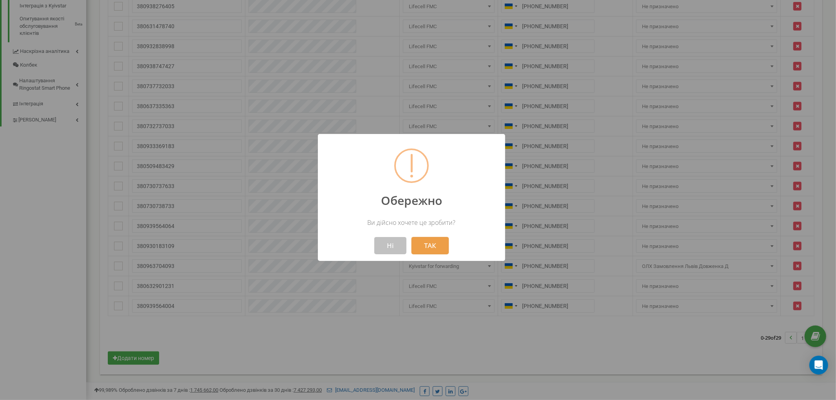
click at [432, 243] on button "ТАК" at bounding box center [429, 245] width 37 height 17
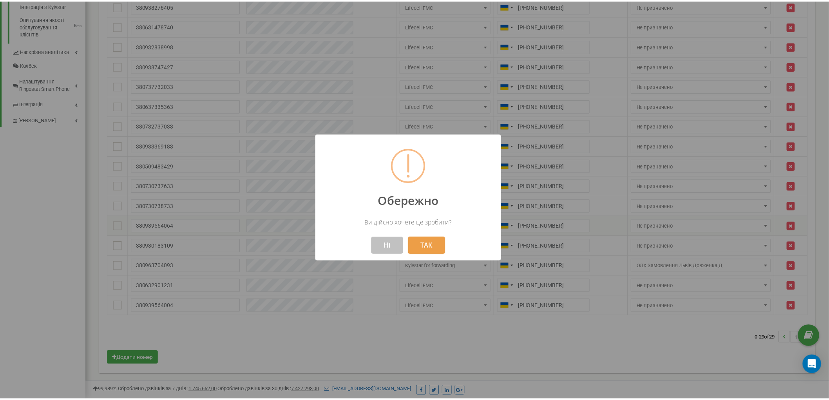
scroll to position [347, 0]
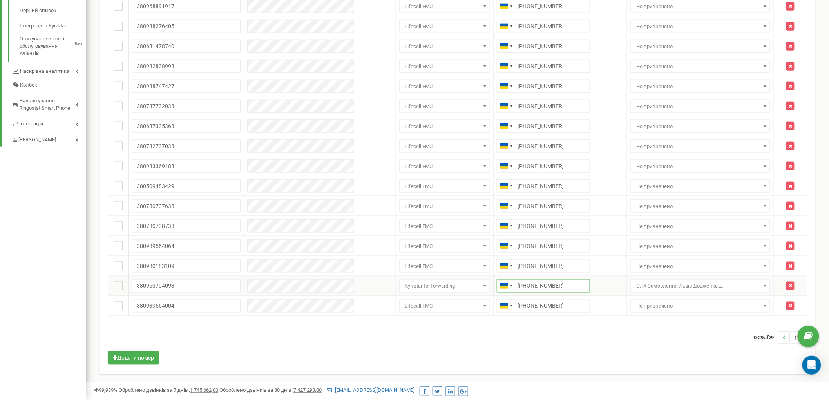
drag, startPoint x: 537, startPoint y: 286, endPoint x: 504, endPoint y: 287, distance: 32.9
click at [504, 287] on input "+380963704093" at bounding box center [543, 285] width 93 height 13
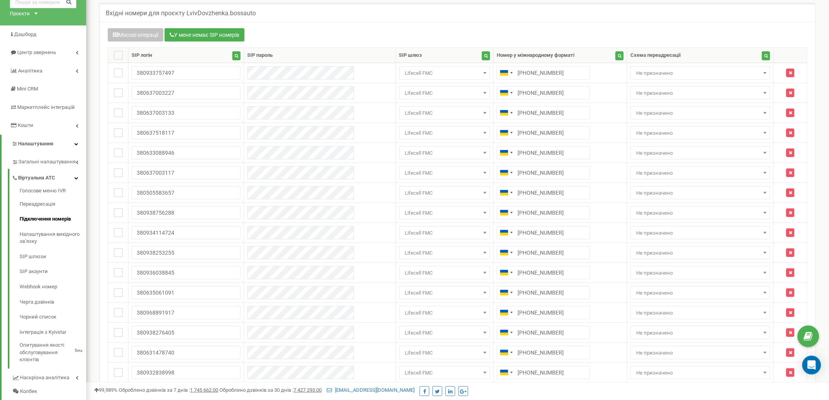
scroll to position [0, 0]
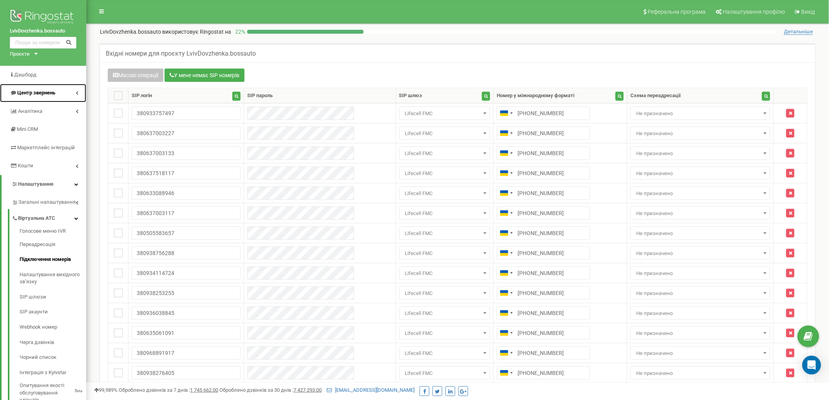
click at [55, 94] on span "Центр звернень" at bounding box center [36, 93] width 38 height 6
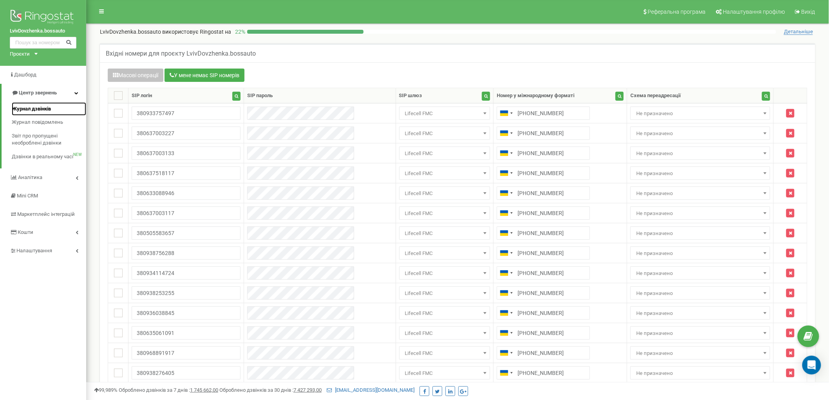
click at [51, 110] on span "Журнал дзвінків" at bounding box center [31, 108] width 39 height 7
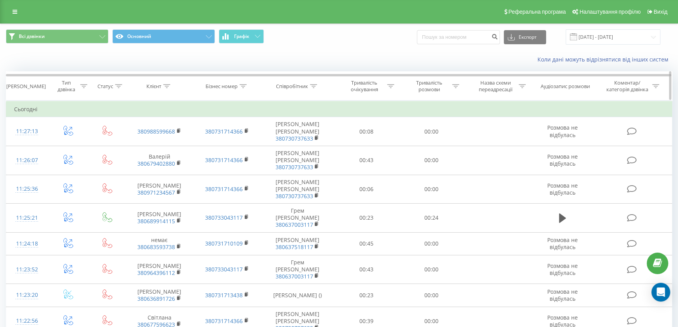
click at [243, 88] on div at bounding box center [243, 86] width 7 height 7
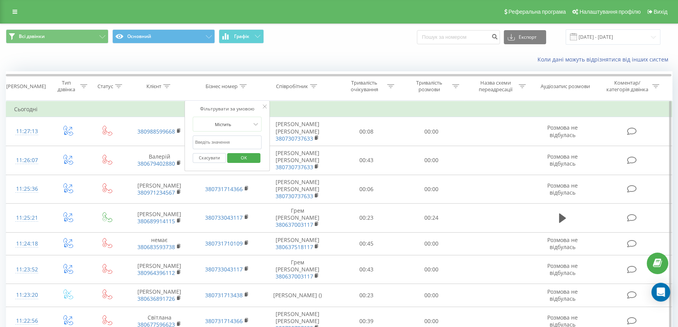
click at [226, 141] on input "text" at bounding box center [227, 143] width 69 height 14
paste input "963704093"
type input "963704093"
click at [241, 159] on span "OK" at bounding box center [244, 158] width 22 height 12
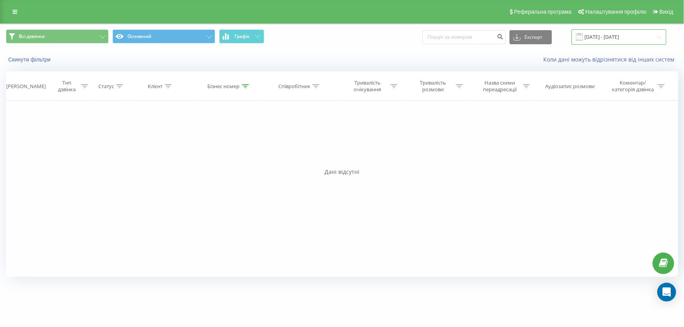
click at [601, 35] on input "23.08.2025 - 23.09.2025" at bounding box center [618, 36] width 95 height 15
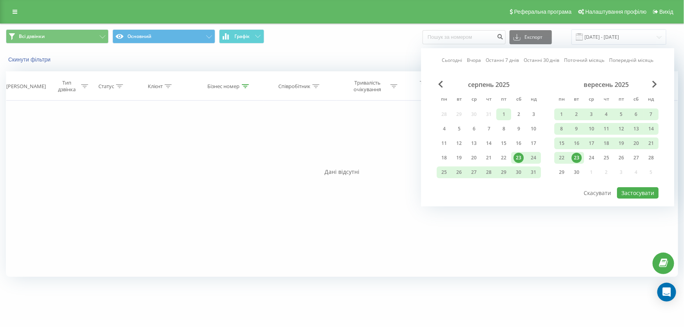
click at [503, 114] on div "1" at bounding box center [503, 114] width 10 height 10
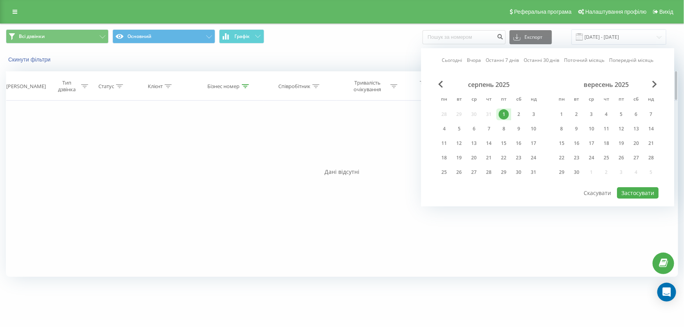
click at [244, 86] on icon at bounding box center [245, 86] width 7 height 4
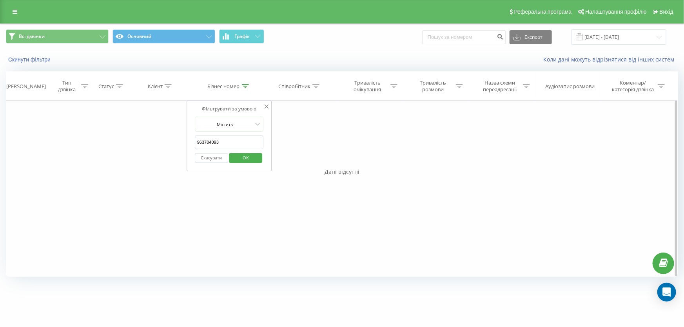
click at [248, 145] on input "963704093" at bounding box center [229, 143] width 69 height 14
drag, startPoint x: 238, startPoint y: 142, endPoint x: 60, endPoint y: 144, distance: 177.9
click at [71, 143] on div "Фільтрувати за умовою Дорівнює Введіть значення Скасувати OK Фільтрувати за умо…" at bounding box center [342, 189] width 672 height 176
click at [255, 153] on span "OK" at bounding box center [246, 158] width 22 height 12
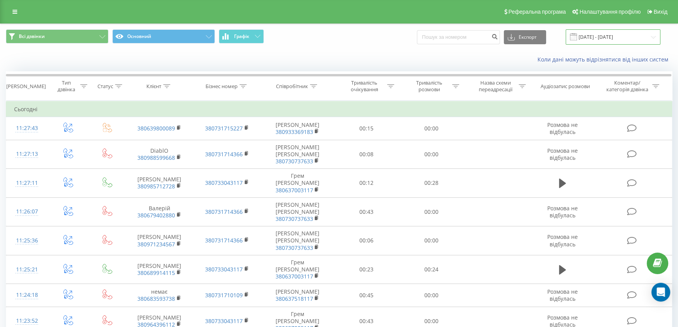
click at [603, 35] on input "23.08.2025 - 23.09.2025" at bounding box center [613, 36] width 95 height 15
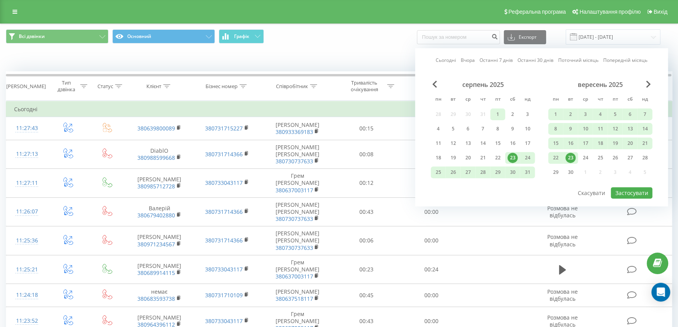
click at [501, 110] on div "1" at bounding box center [498, 114] width 10 height 10
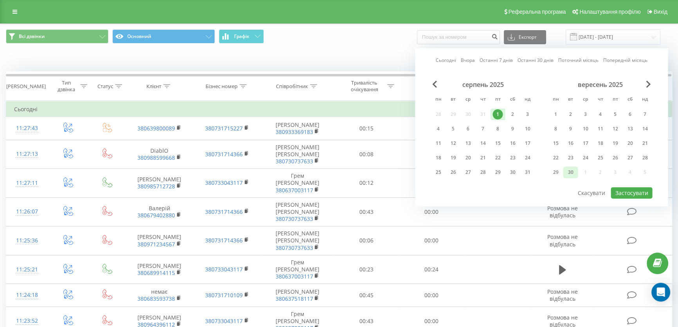
click at [564, 174] on div "30" at bounding box center [570, 172] width 15 height 12
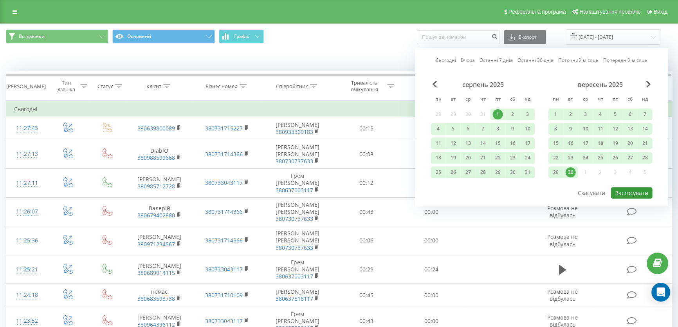
click at [631, 189] on button "Застосувати" at bounding box center [632, 192] width 42 height 11
type input "01.08.2025 - 30.09.2025"
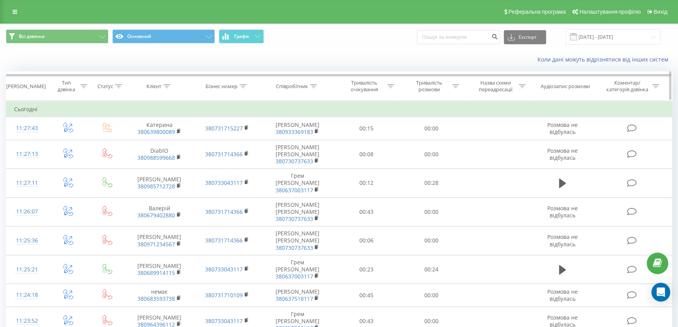
click at [246, 86] on icon at bounding box center [243, 86] width 7 height 4
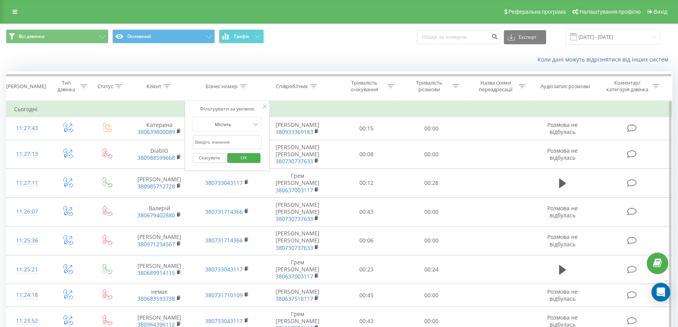
click at [231, 139] on input "text" at bounding box center [227, 143] width 69 height 14
paste input "3704093"
type input "3704093"
click at [248, 162] on span "OK" at bounding box center [244, 158] width 22 height 12
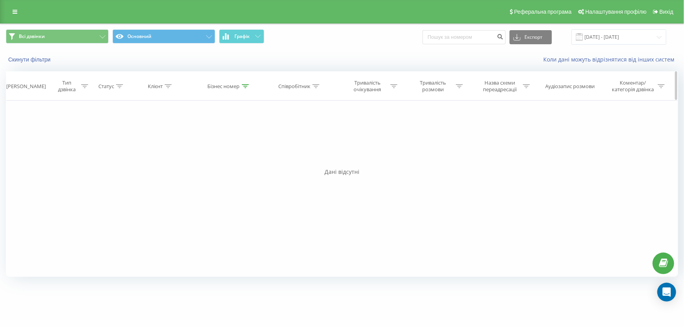
click at [249, 87] on div "Бізнес номер" at bounding box center [229, 86] width 68 height 7
click at [10, 9] on link at bounding box center [15, 11] width 14 height 11
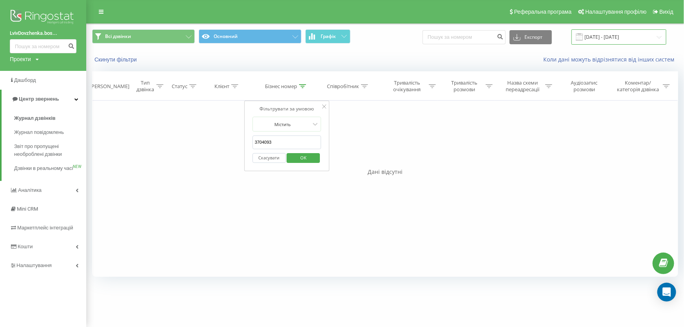
click at [628, 39] on input "01.08.2025 - 30.09.2025" at bounding box center [618, 36] width 95 height 15
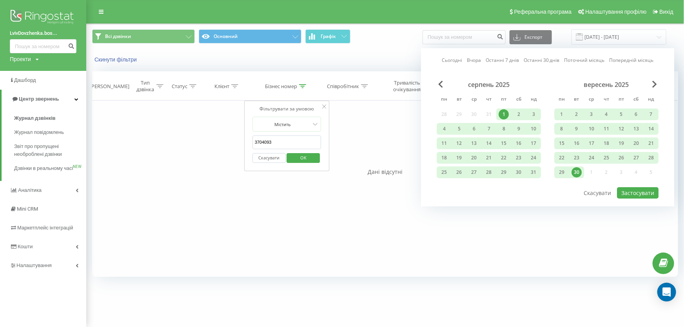
click at [439, 79] on div "Сьогодні Вчора Останні 7 днів Останні 30 днів Поточний місяць Попередній місяць…" at bounding box center [547, 127] width 253 height 158
click at [441, 83] on span "Previous Month" at bounding box center [440, 84] width 5 height 7
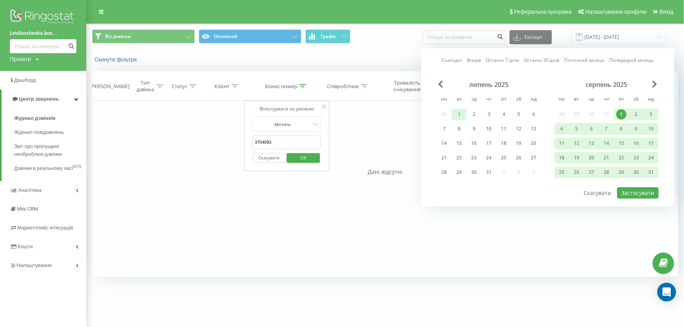
click at [458, 112] on div "1" at bounding box center [459, 114] width 10 height 10
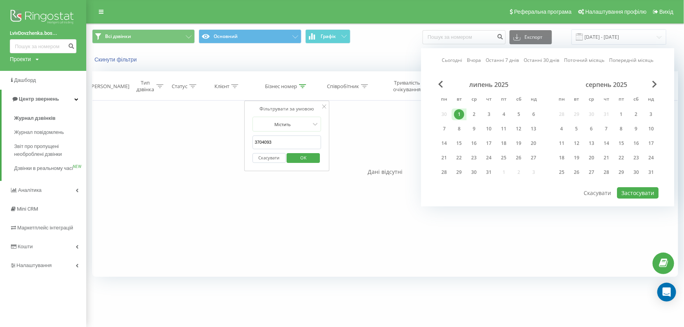
click at [658, 85] on div "серпень 2025" at bounding box center [606, 85] width 104 height 8
click at [654, 85] on span "Next Month" at bounding box center [654, 84] width 5 height 7
click at [574, 170] on div "30" at bounding box center [576, 172] width 10 height 10
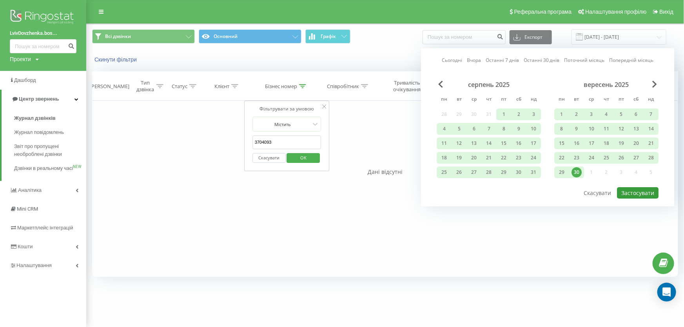
click at [633, 192] on button "Застосувати" at bounding box center [638, 192] width 42 height 11
type input "01.07.2025 - 30.09.2025"
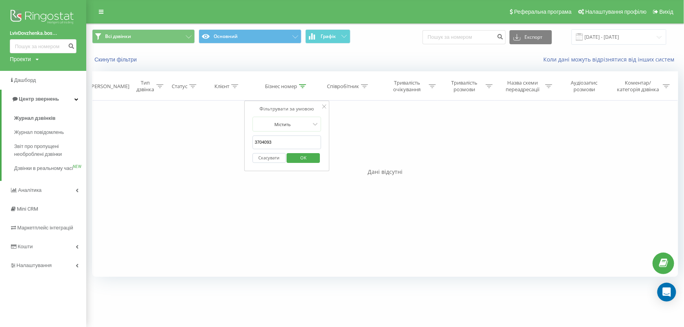
click at [306, 156] on span "OK" at bounding box center [303, 158] width 22 height 12
click at [306, 90] on th "Бізнес номер" at bounding box center [287, 86] width 60 height 29
click at [299, 90] on th "Бізнес номер" at bounding box center [287, 86] width 60 height 29
click at [301, 87] on icon at bounding box center [302, 86] width 7 height 4
drag, startPoint x: 284, startPoint y: 138, endPoint x: 183, endPoint y: 135, distance: 101.1
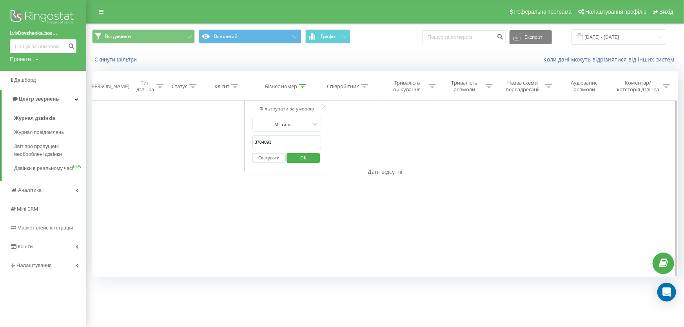
click at [188, 135] on div "Фільтрувати за умовою Дорівнює Введіть значення Скасувати OK Фільтрувати за умо…" at bounding box center [385, 189] width 586 height 176
click at [309, 158] on span "OK" at bounding box center [303, 158] width 22 height 12
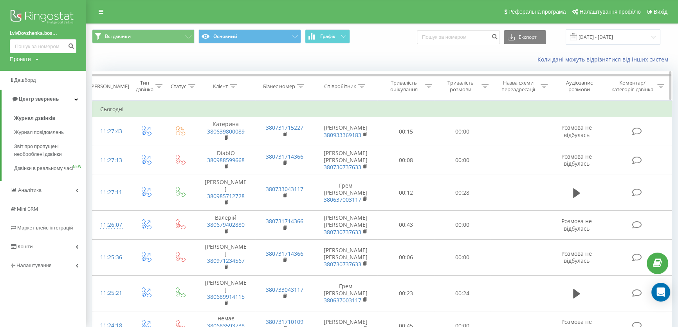
click at [362, 88] on div at bounding box center [361, 86] width 7 height 7
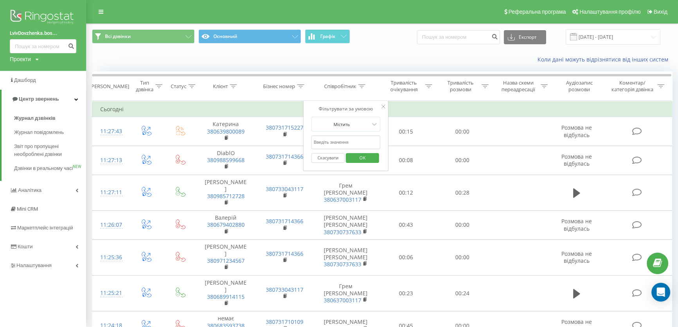
click at [344, 141] on input "text" at bounding box center [345, 143] width 69 height 14
paste input "3704093"
type input "3704093"
click at [366, 157] on span "OK" at bounding box center [363, 158] width 22 height 12
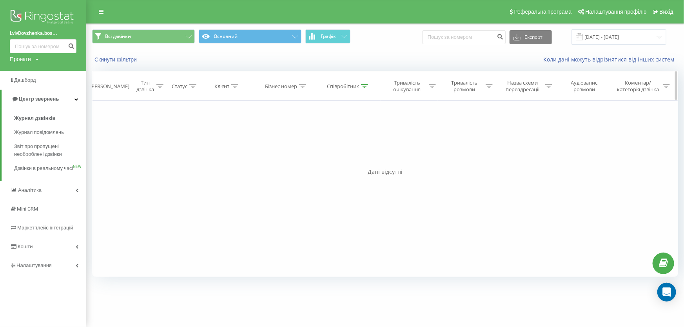
click at [364, 83] on div at bounding box center [364, 86] width 7 height 7
drag, startPoint x: 310, startPoint y: 140, endPoint x: 298, endPoint y: 140, distance: 11.8
click at [300, 140] on div "Фільтрувати за умовою Дорівнює Введіть значення Скасувати OK Фільтрувати за умо…" at bounding box center [385, 189] width 586 height 176
click at [376, 159] on button "OK" at bounding box center [364, 158] width 33 height 10
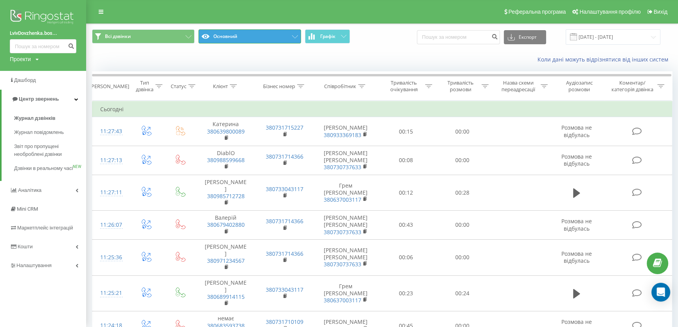
click at [253, 33] on button "Основний" at bounding box center [250, 36] width 103 height 14
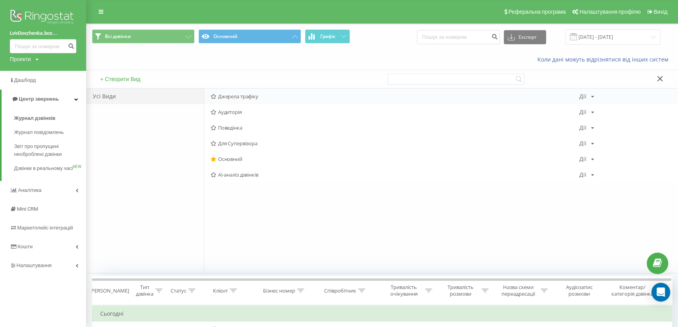
click at [236, 98] on span "Джерела трафіку" at bounding box center [395, 96] width 369 height 5
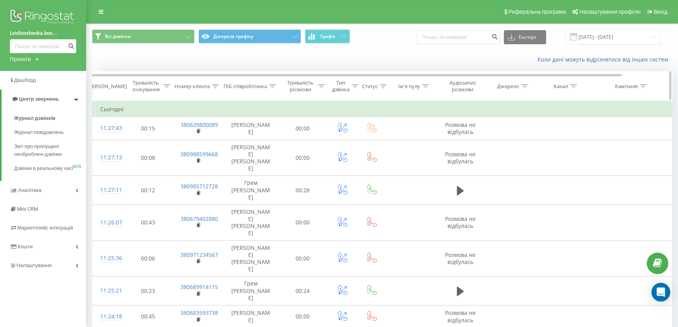
click at [425, 87] on icon at bounding box center [425, 86] width 7 height 4
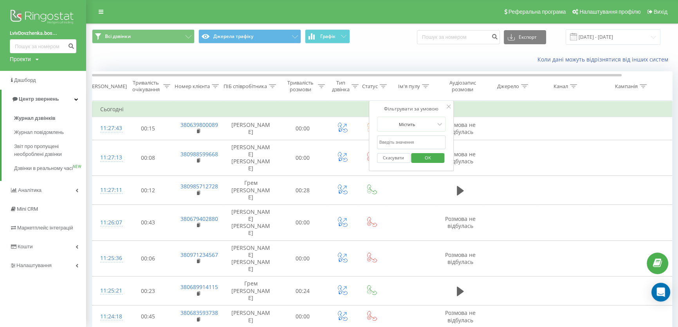
click at [402, 142] on input "text" at bounding box center [411, 143] width 69 height 14
type input "олх"
click at [384, 165] on div "Скасувати OK" at bounding box center [411, 158] width 69 height 18
click at [424, 159] on span "OK" at bounding box center [428, 158] width 22 height 12
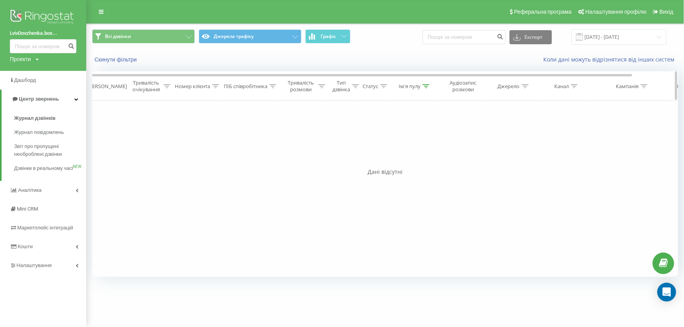
click at [427, 85] on icon at bounding box center [425, 86] width 7 height 4
click at [391, 141] on input "олх" at bounding box center [411, 143] width 69 height 14
drag, startPoint x: 394, startPoint y: 145, endPoint x: 298, endPoint y: 140, distance: 96.5
click at [301, 140] on div "Фільтрувати за умовою Дорівнює Скасувати OK Фільтрувати за умовою Містить Скасу…" at bounding box center [385, 189] width 586 height 176
click at [433, 161] on span "OK" at bounding box center [428, 158] width 22 height 12
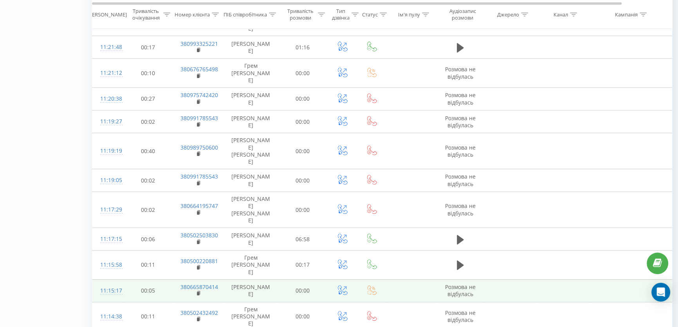
scroll to position [480, 0]
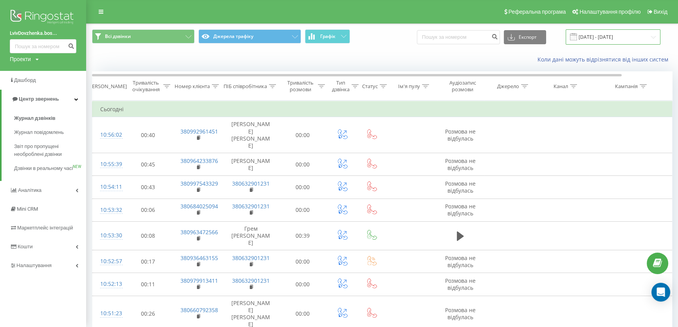
click at [599, 36] on input "01.07.2025 - 30.09.2025" at bounding box center [613, 36] width 95 height 15
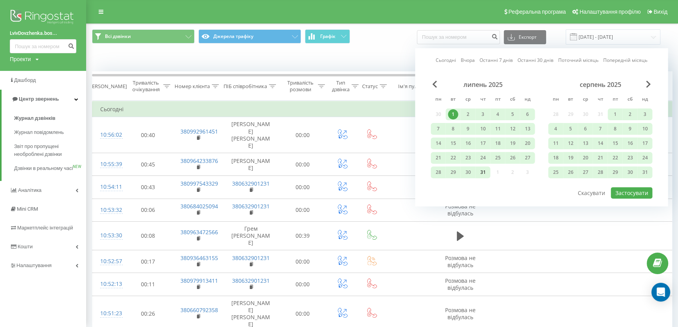
click at [481, 174] on div "31" at bounding box center [483, 172] width 10 height 10
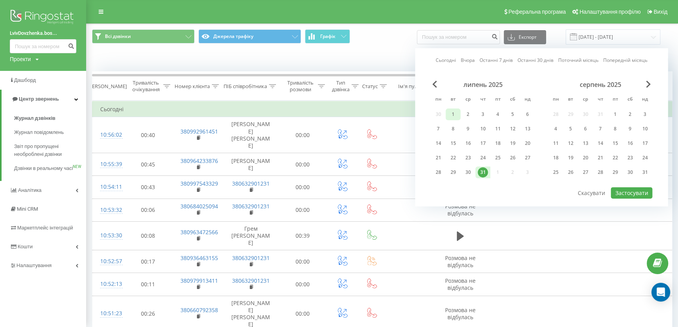
click at [459, 116] on div "1" at bounding box center [453, 115] width 15 height 12
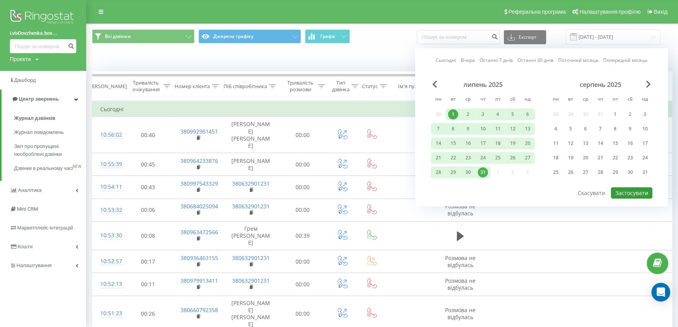
click at [635, 192] on button "Застосувати" at bounding box center [632, 192] width 42 height 11
type input "01.07.2025 - 31.07.2025"
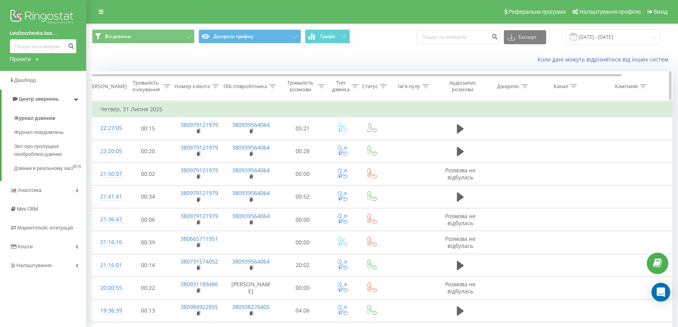
click at [425, 88] on div at bounding box center [425, 86] width 7 height 7
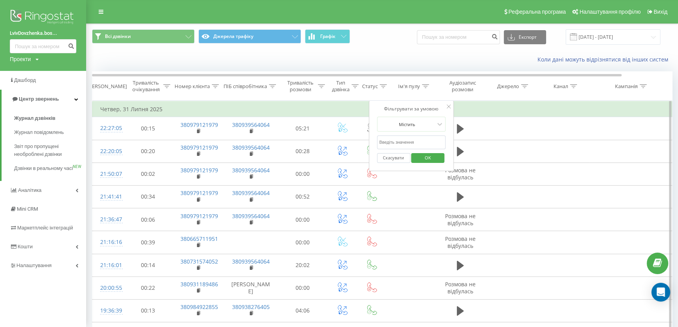
click at [412, 140] on input "text" at bounding box center [411, 143] width 69 height 14
drag, startPoint x: 420, startPoint y: 52, endPoint x: 424, endPoint y: 55, distance: 5.6
click at [420, 52] on div "Коли дані можуть відрізнятися вiд інших систем" at bounding box center [383, 59] width 592 height 19
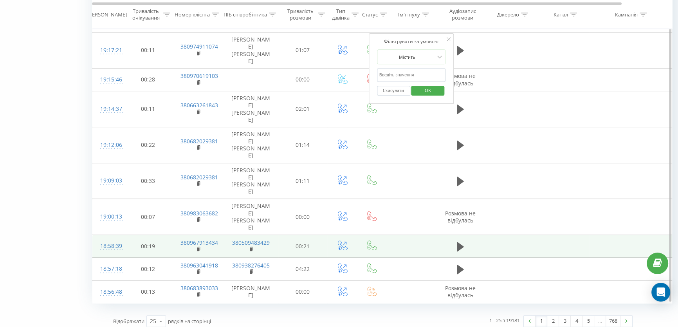
scroll to position [519, 0]
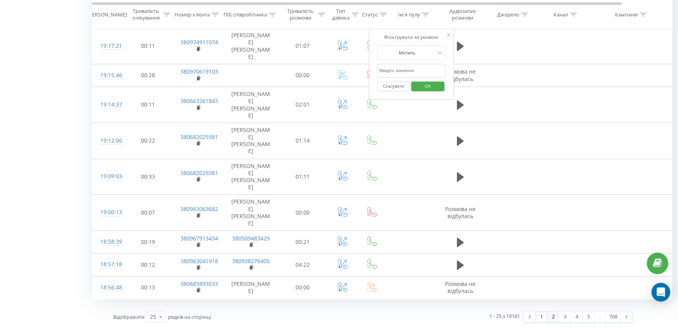
click at [549, 312] on link "2" at bounding box center [554, 316] width 12 height 11
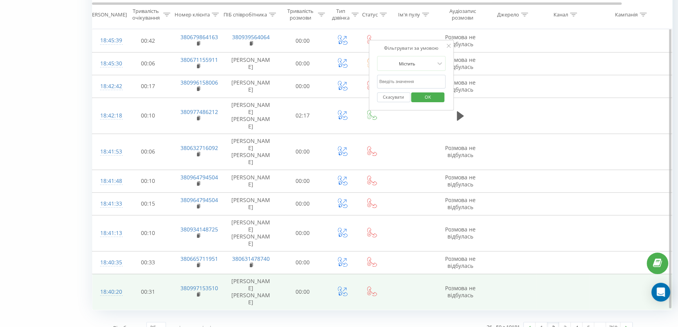
scroll to position [493, 0]
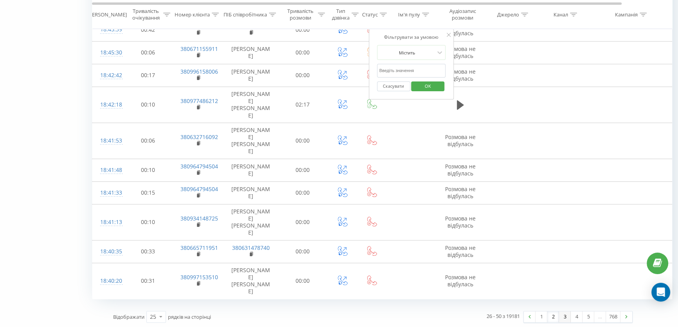
click at [566, 317] on link "3" at bounding box center [565, 316] width 12 height 11
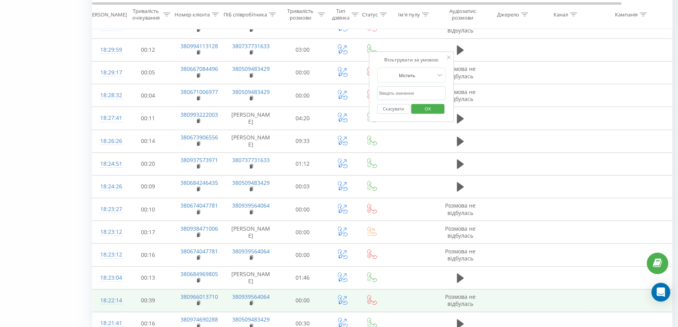
scroll to position [401, 0]
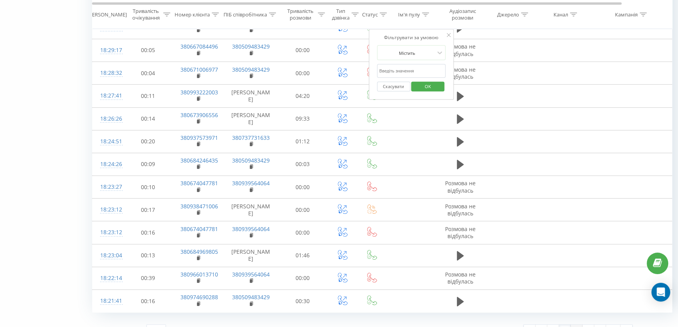
click at [574, 325] on link "4" at bounding box center [577, 330] width 12 height 11
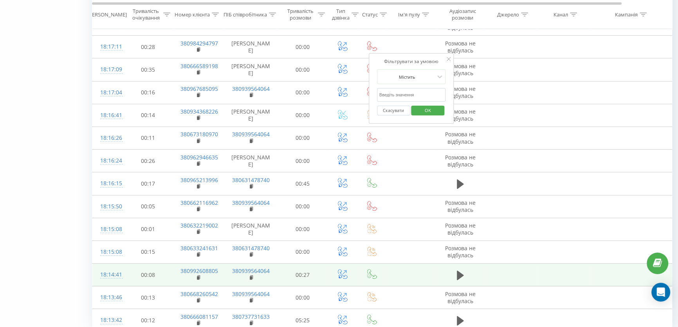
scroll to position [401, 0]
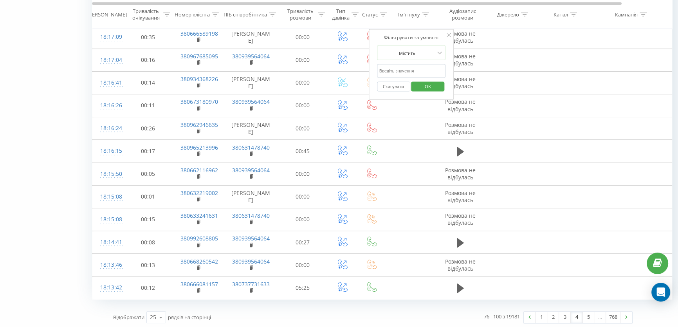
click at [578, 316] on link "4" at bounding box center [577, 317] width 12 height 11
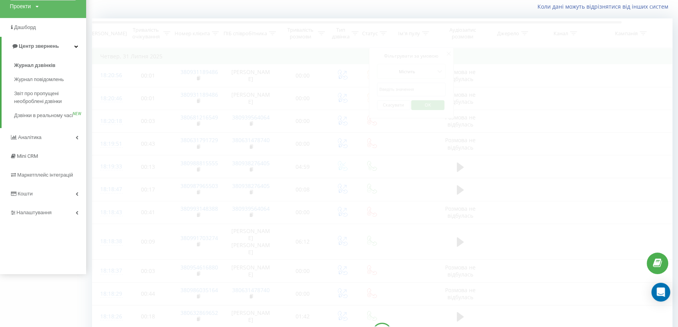
scroll to position [51, 0]
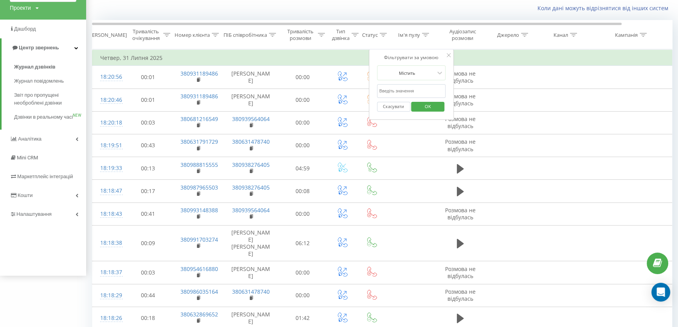
click at [450, 53] on icon at bounding box center [449, 55] width 4 height 4
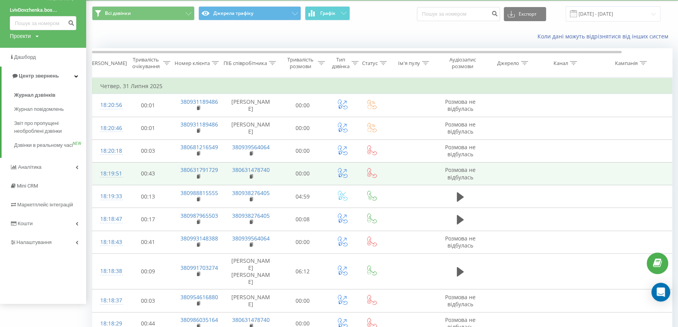
scroll to position [0, 0]
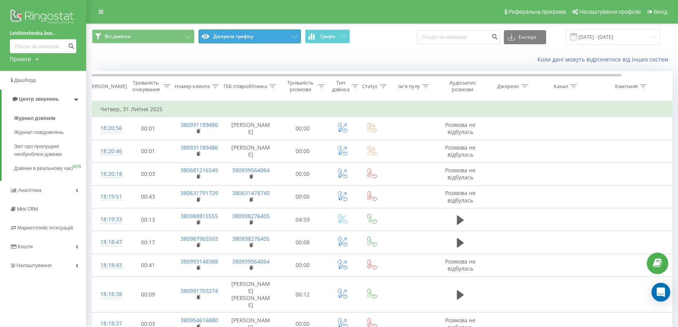
click at [279, 35] on button "Джерела трафіку" at bounding box center [250, 36] width 103 height 14
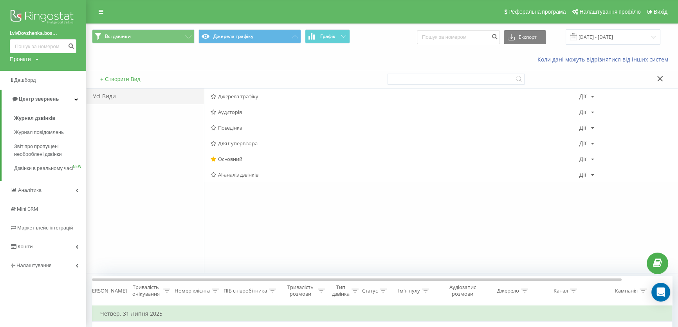
click at [230, 160] on span "Основний" at bounding box center [395, 158] width 369 height 5
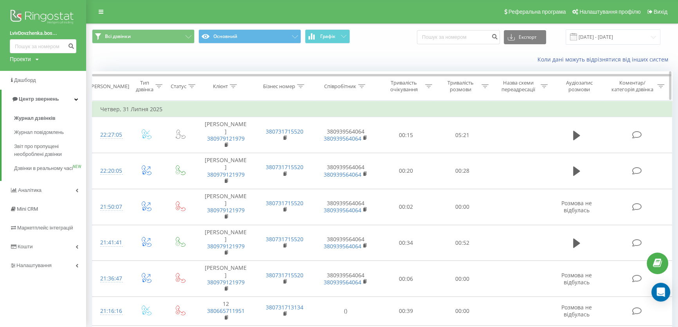
click at [298, 89] on div at bounding box center [300, 86] width 7 height 7
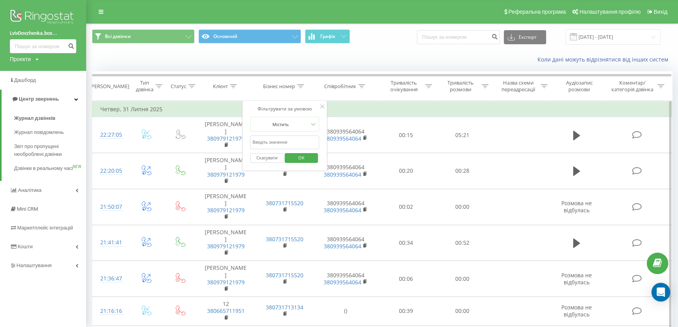
click at [276, 143] on input "text" at bounding box center [284, 143] width 69 height 14
paste input "975899219"
type input "975899219"
click at [300, 157] on span "OK" at bounding box center [302, 158] width 22 height 12
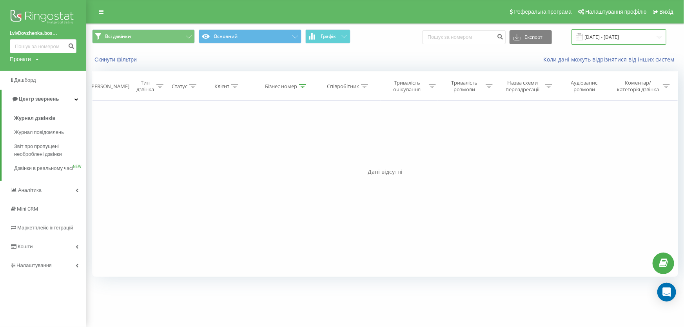
click at [608, 40] on input "01.07.2025 - 31.07.2025" at bounding box center [618, 36] width 95 height 15
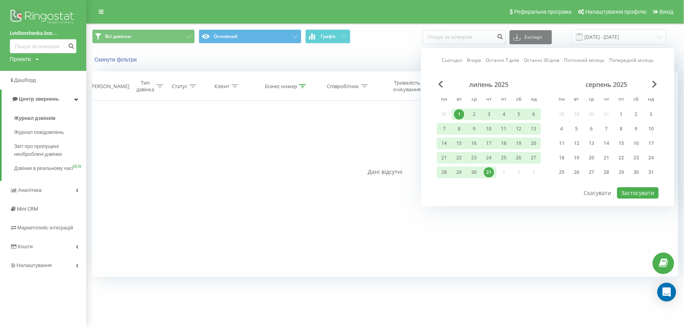
click at [299, 62] on div "Скинути фільтри" at bounding box center [199, 60] width 224 height 8
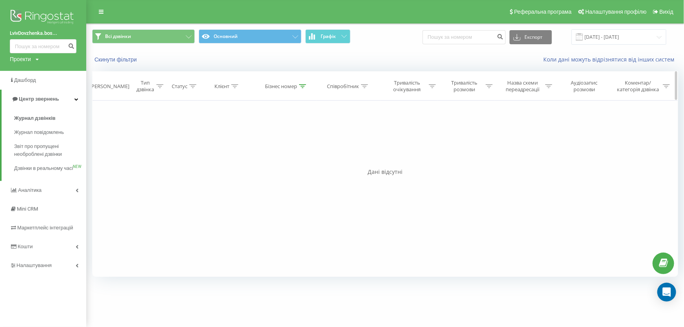
click at [302, 88] on div at bounding box center [302, 86] width 7 height 7
drag, startPoint x: 292, startPoint y: 142, endPoint x: 221, endPoint y: 134, distance: 71.4
click at [235, 134] on div "Фільтрувати за умовою Дорівнює Введіть значення Скасувати OK Фільтрувати за умо…" at bounding box center [385, 189] width 586 height 176
click at [296, 161] on span "OK" at bounding box center [303, 158] width 22 height 12
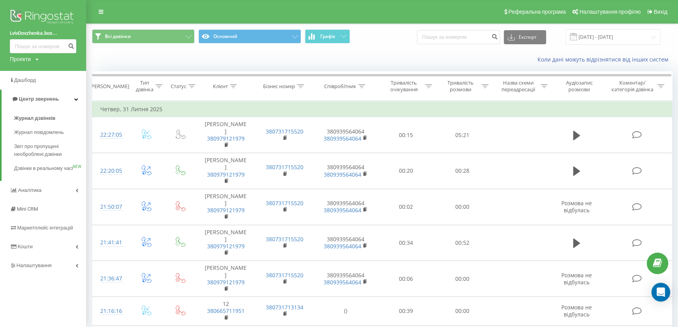
click at [38, 16] on img at bounding box center [43, 18] width 67 height 20
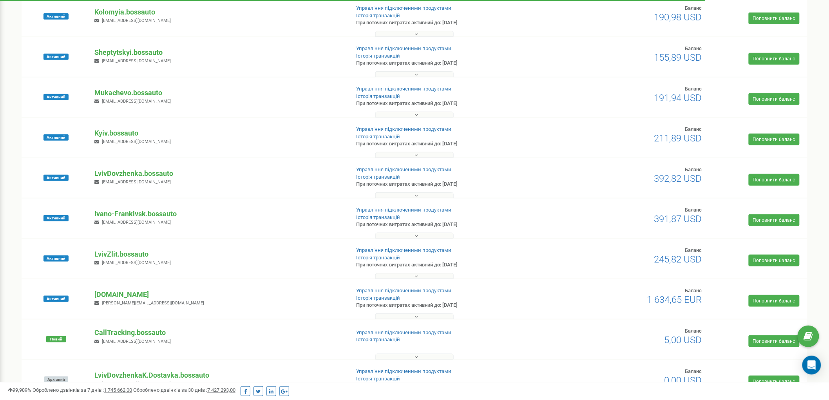
scroll to position [217, 0]
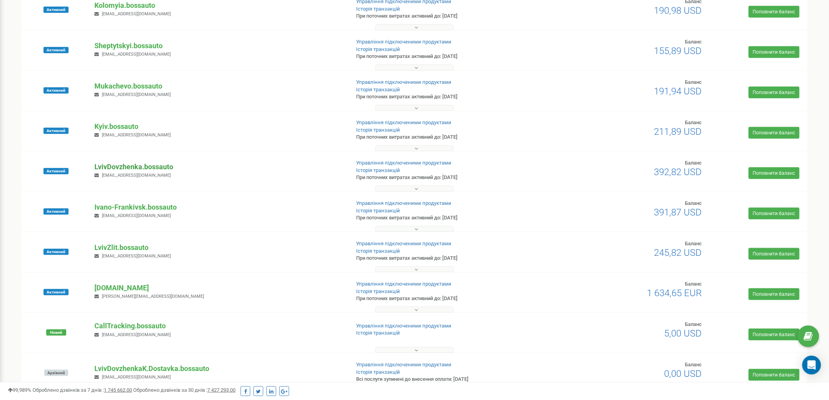
click at [124, 168] on p "LvivDovzhenka.bossauto" at bounding box center [218, 167] width 249 height 10
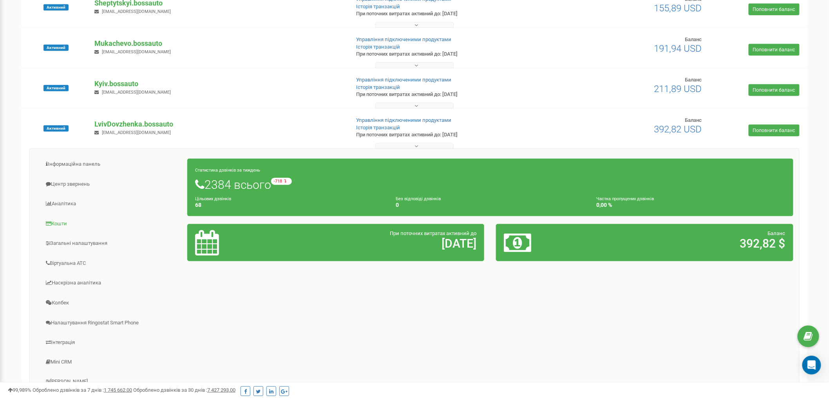
scroll to position [261, 0]
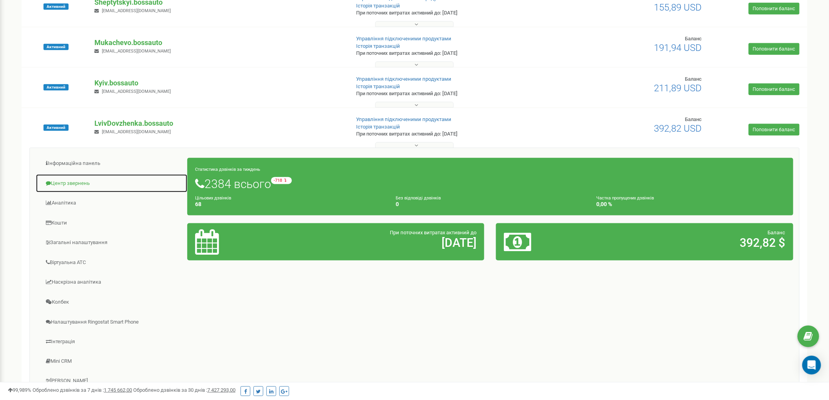
click at [76, 186] on link "Центр звернень" at bounding box center [112, 183] width 152 height 19
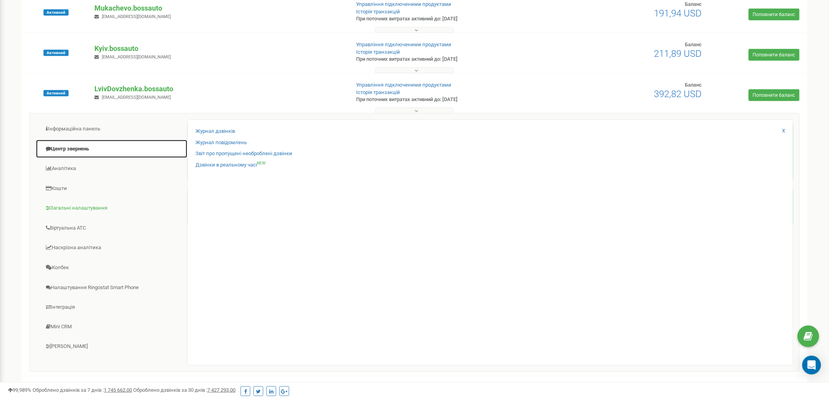
scroll to position [304, 0]
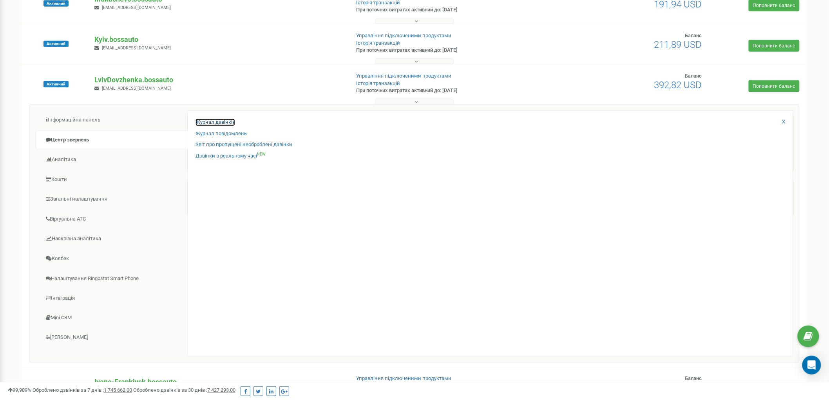
drag, startPoint x: 217, startPoint y: 116, endPoint x: 195, endPoint y: 120, distance: 22.4
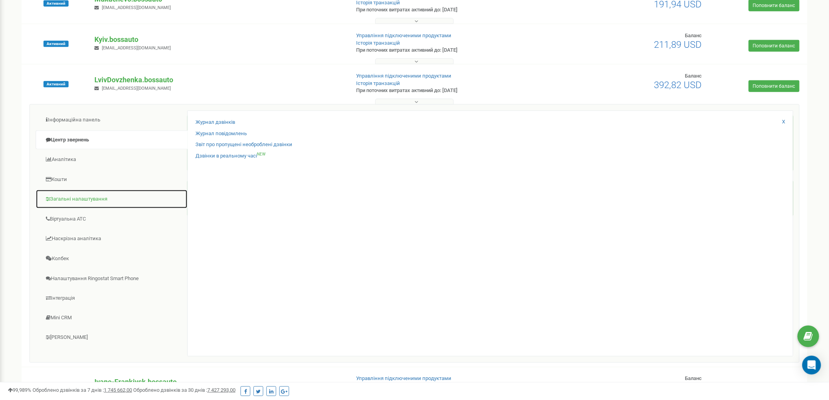
click at [80, 199] on link "Загальні налаштування" at bounding box center [112, 199] width 152 height 19
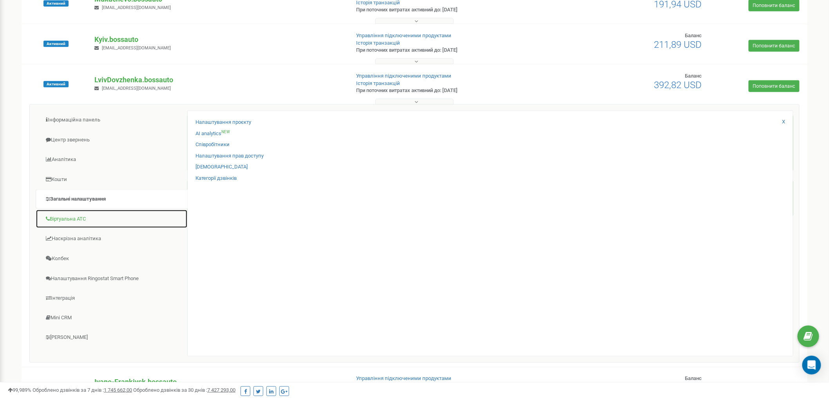
click at [68, 220] on link "Віртуальна АТС" at bounding box center [112, 219] width 152 height 19
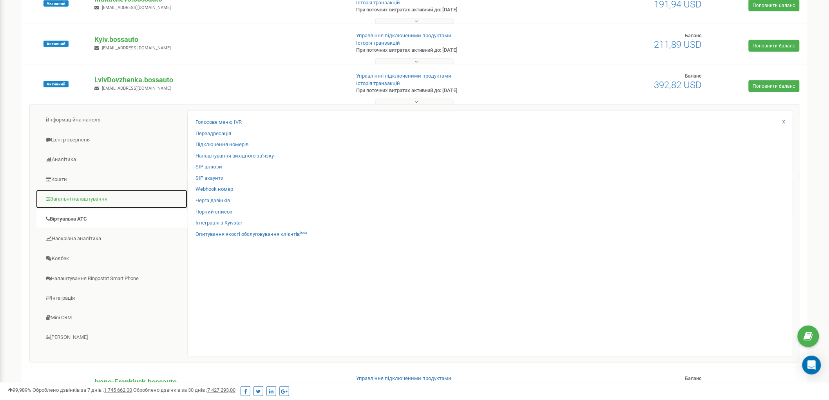
click at [76, 199] on link "Загальні налаштування" at bounding box center [112, 199] width 152 height 19
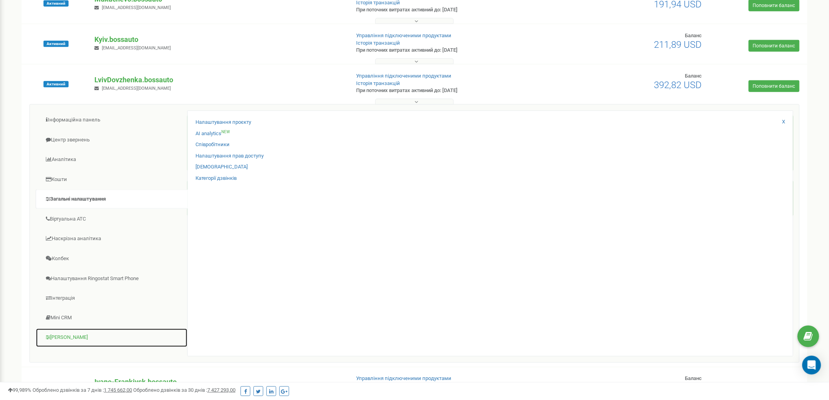
click at [67, 327] on link "[PERSON_NAME]" at bounding box center [112, 337] width 152 height 19
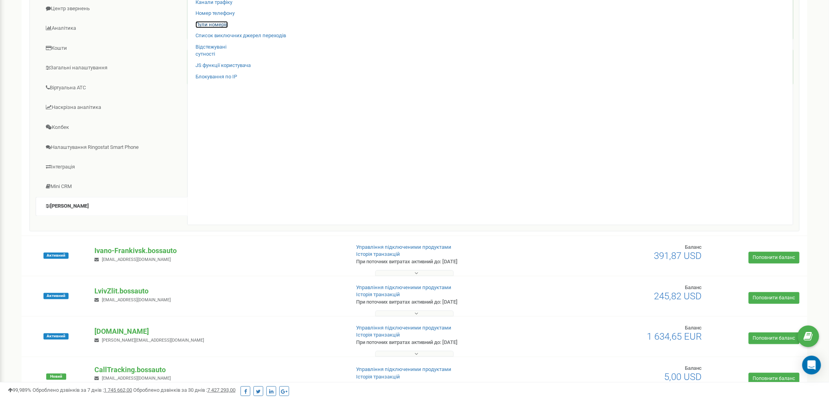
scroll to position [348, 0]
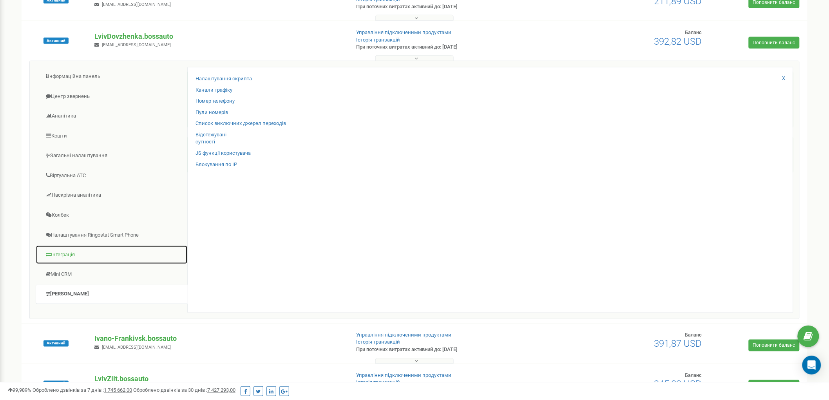
click at [69, 251] on link "Інтеграція" at bounding box center [112, 254] width 152 height 19
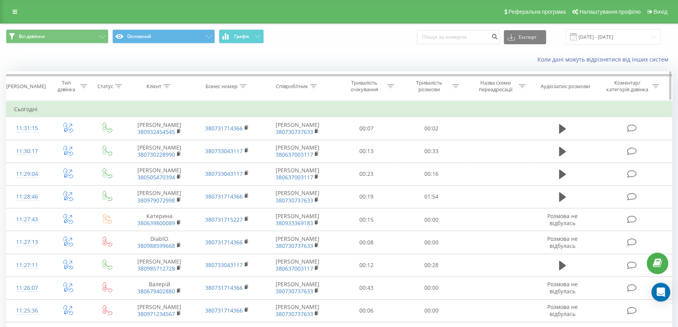
click at [242, 85] on icon at bounding box center [243, 86] width 7 height 4
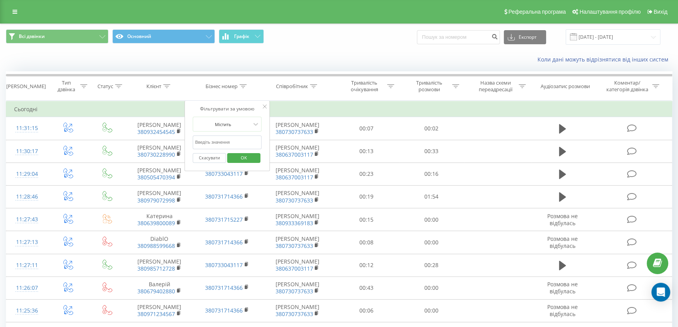
click at [219, 141] on input "text" at bounding box center [227, 143] width 69 height 14
type input "4093"
click at [237, 157] on span "OK" at bounding box center [244, 158] width 22 height 12
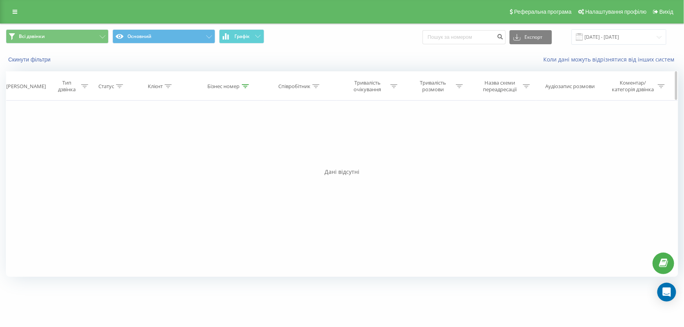
click at [244, 86] on icon at bounding box center [245, 86] width 7 height 4
drag, startPoint x: 213, startPoint y: 139, endPoint x: 176, endPoint y: 136, distance: 37.0
click at [176, 136] on div "Фільтрувати за умовою Дорівнює Введіть значення Скасувати OK Фільтрувати за умо…" at bounding box center [342, 189] width 672 height 176
click at [254, 159] on span "OK" at bounding box center [246, 158] width 22 height 12
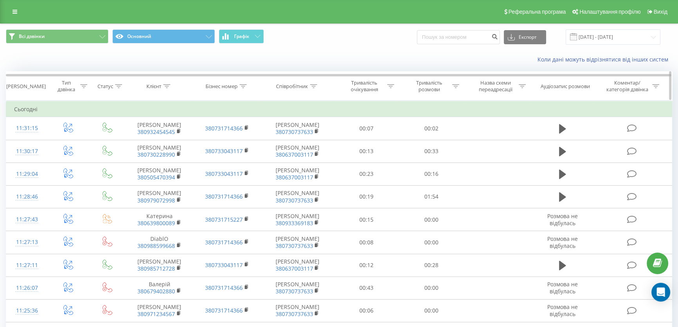
click at [83, 85] on icon at bounding box center [83, 86] width 7 height 4
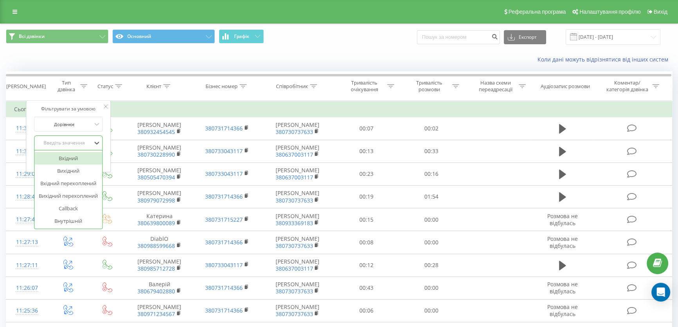
click at [74, 141] on div "Введіть значення" at bounding box center [64, 143] width 56 height 6
click at [70, 160] on div "Вхідний" at bounding box center [68, 158] width 68 height 13
click at [78, 145] on div at bounding box center [64, 142] width 56 height 7
click at [70, 184] on div "Вхідний перехоплений" at bounding box center [68, 183] width 68 height 13
click at [83, 157] on span "OK" at bounding box center [85, 159] width 22 height 12
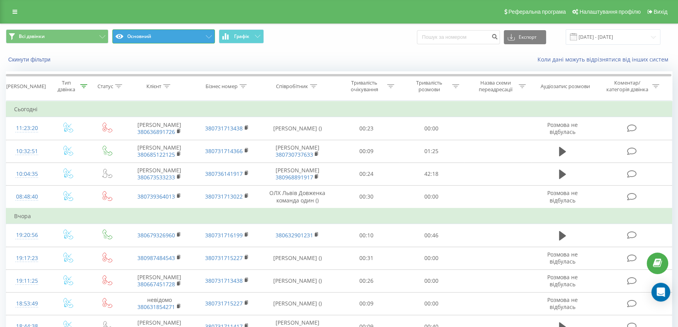
click at [213, 38] on button "Основний" at bounding box center [163, 36] width 103 height 14
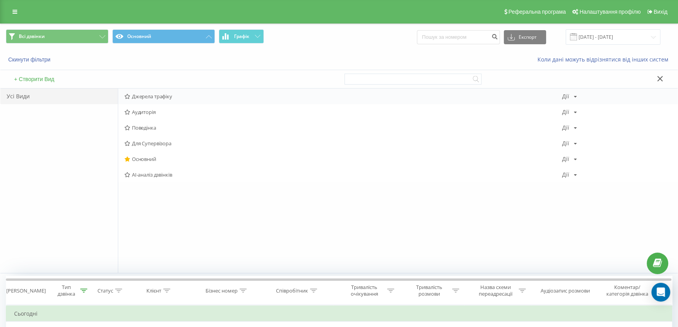
click at [148, 94] on span "Джерела трафіку" at bounding box center [344, 96] width 438 height 5
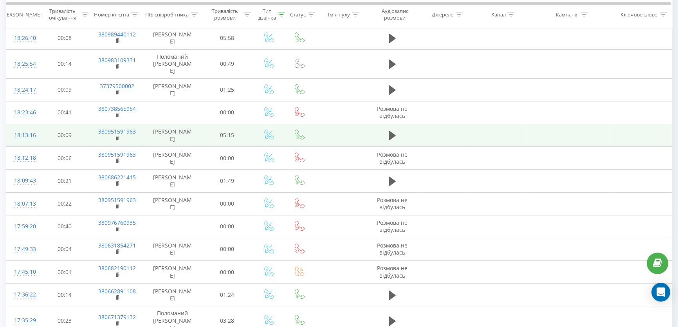
scroll to position [436, 0]
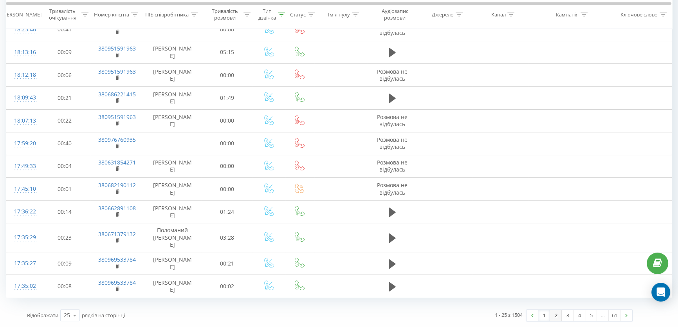
click at [558, 318] on link "2" at bounding box center [556, 315] width 12 height 11
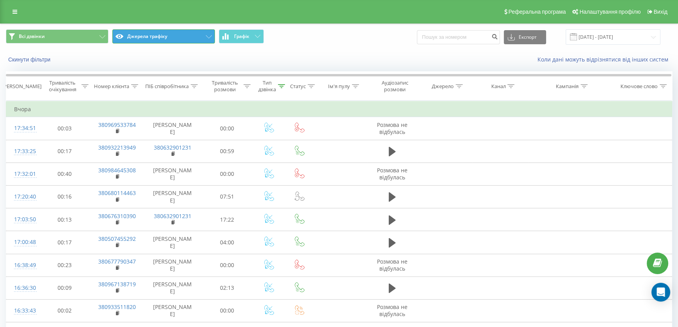
click at [163, 33] on button "Джерела трафіку" at bounding box center [163, 36] width 103 height 14
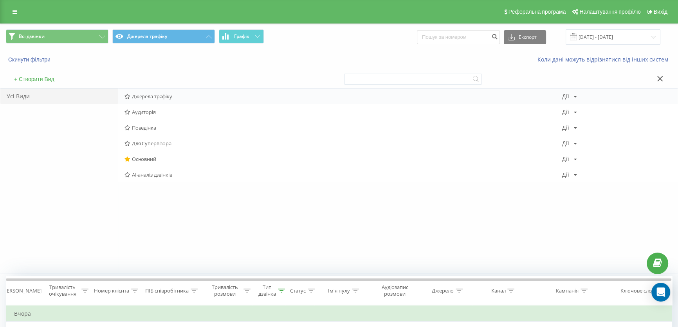
click at [152, 95] on span "Джерела трафіку" at bounding box center [344, 96] width 438 height 5
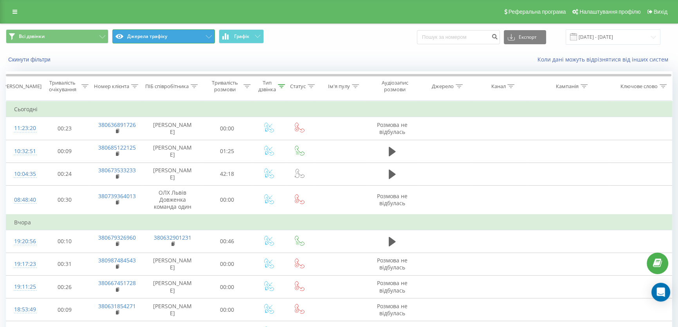
click at [183, 39] on button "Джерела трафіку" at bounding box center [163, 36] width 103 height 14
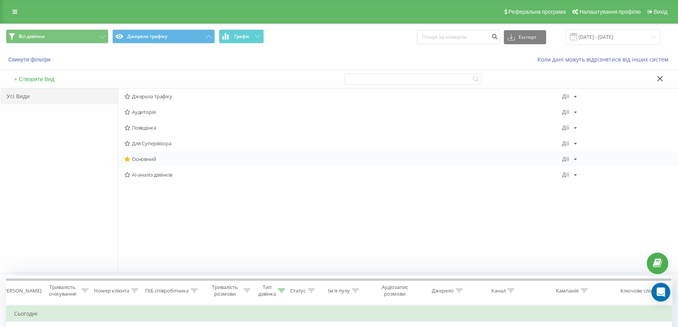
click at [143, 158] on span "Основний" at bounding box center [344, 158] width 438 height 5
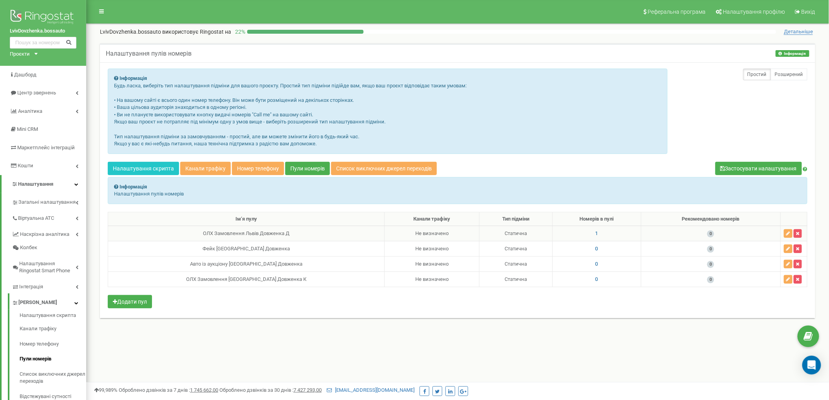
click at [595, 233] on span "1" at bounding box center [596, 233] width 3 height 6
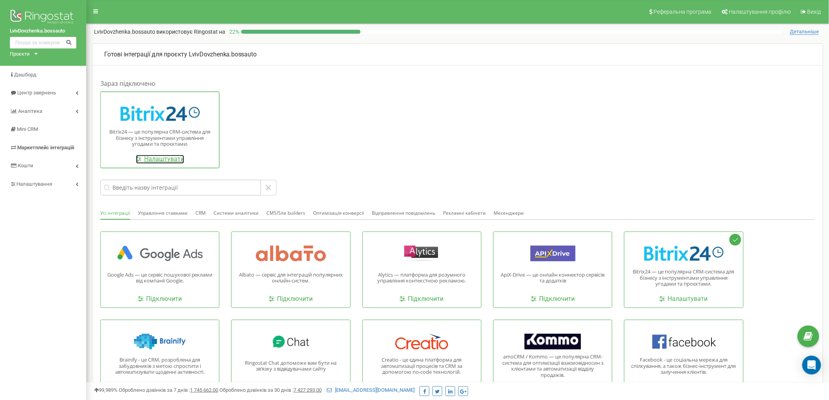
click at [167, 159] on link "Налаштувати" at bounding box center [160, 159] width 48 height 9
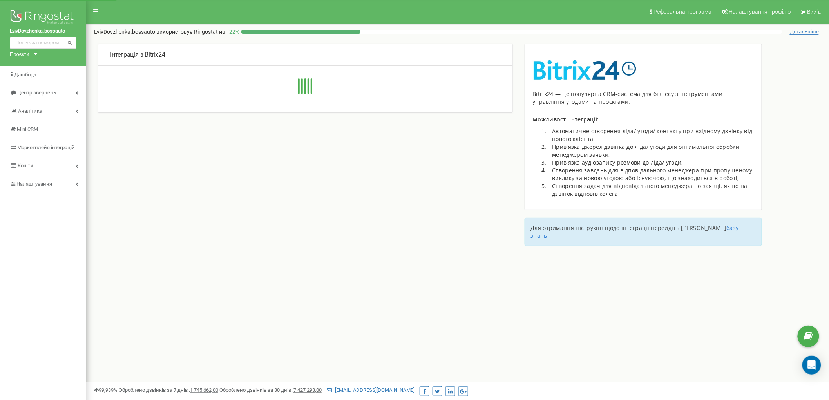
type input "[URL][DOMAIN_NAME]"
